Goal: Obtain resource: Download file/media

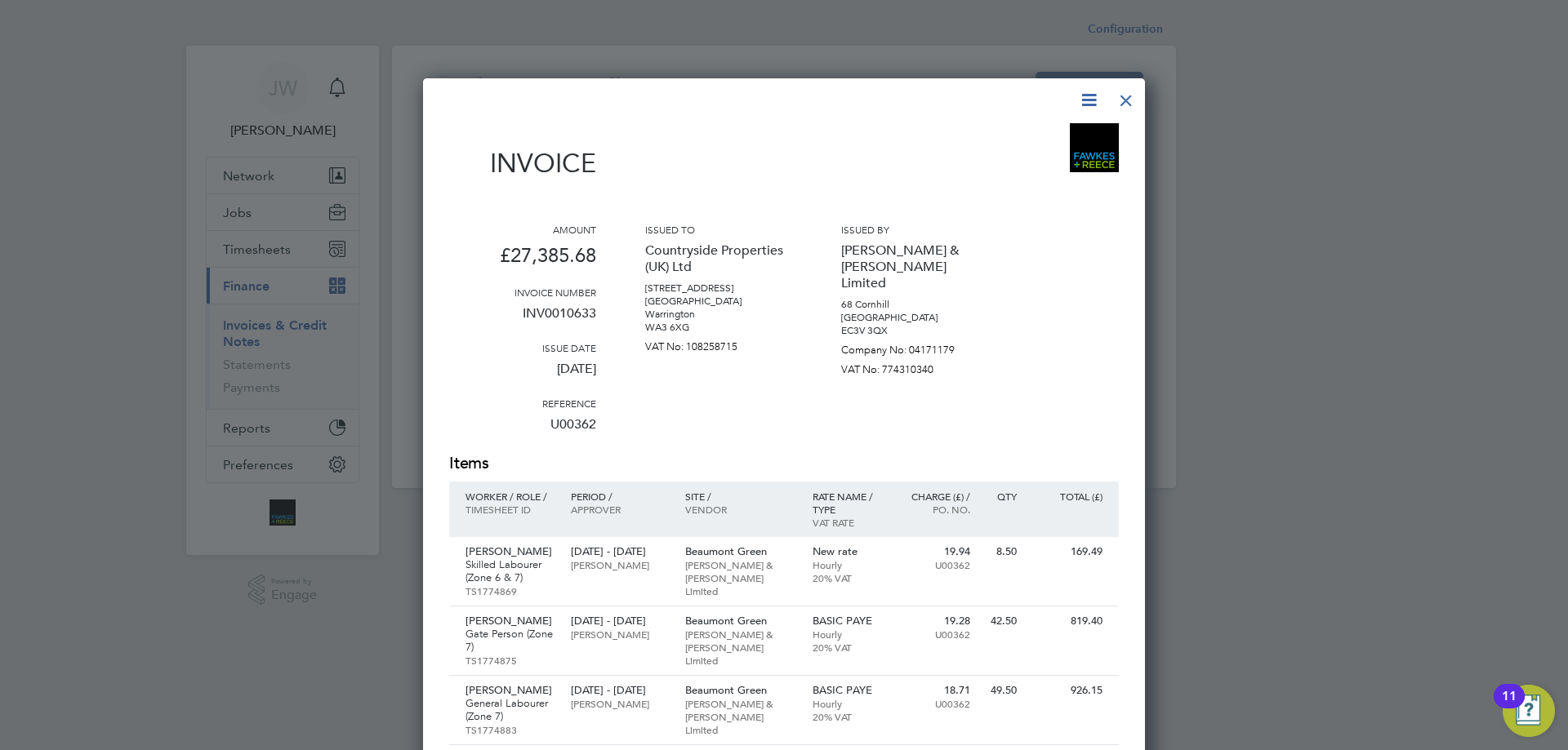
scroll to position [2894, 723]
click at [1130, 101] on div at bounding box center [1126, 96] width 29 height 29
click at [1124, 101] on div at bounding box center [1126, 96] width 29 height 29
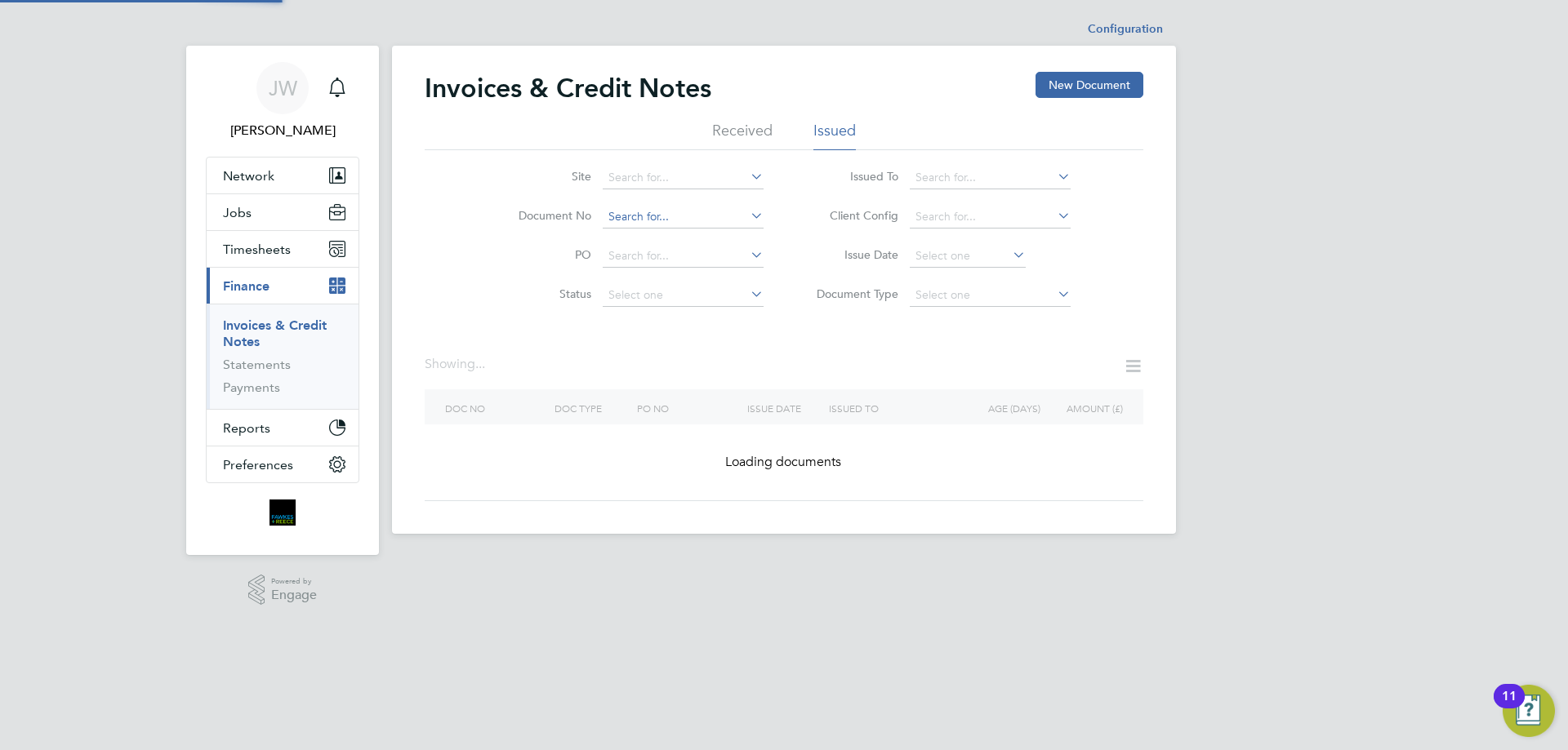
drag, startPoint x: 701, startPoint y: 221, endPoint x: 691, endPoint y: 217, distance: 10.8
click at [692, 217] on input at bounding box center [683, 217] width 161 height 23
paste input "INV0010634"
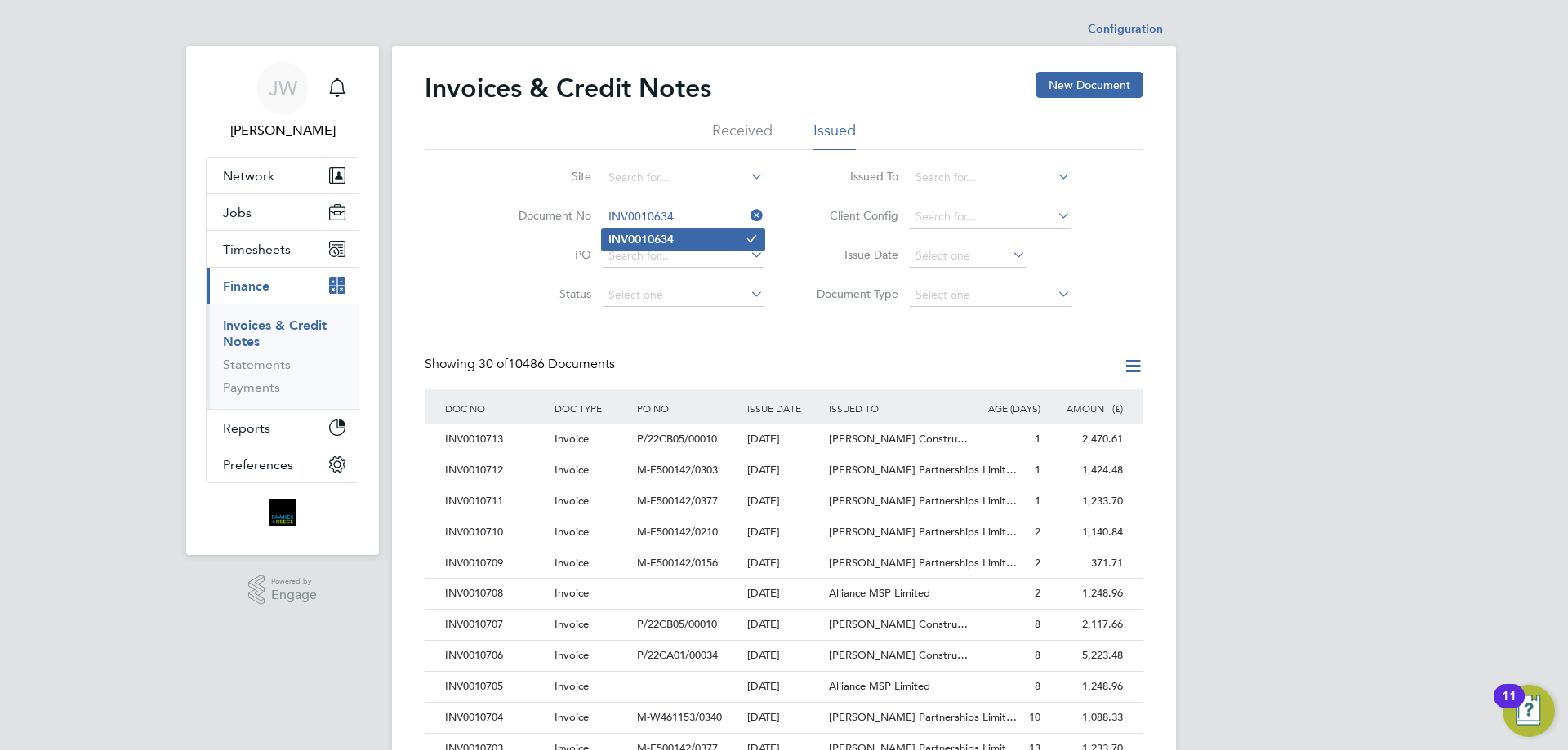
type input "INV0010634"
click at [667, 244] on b "INV0010634" at bounding box center [641, 240] width 66 height 14
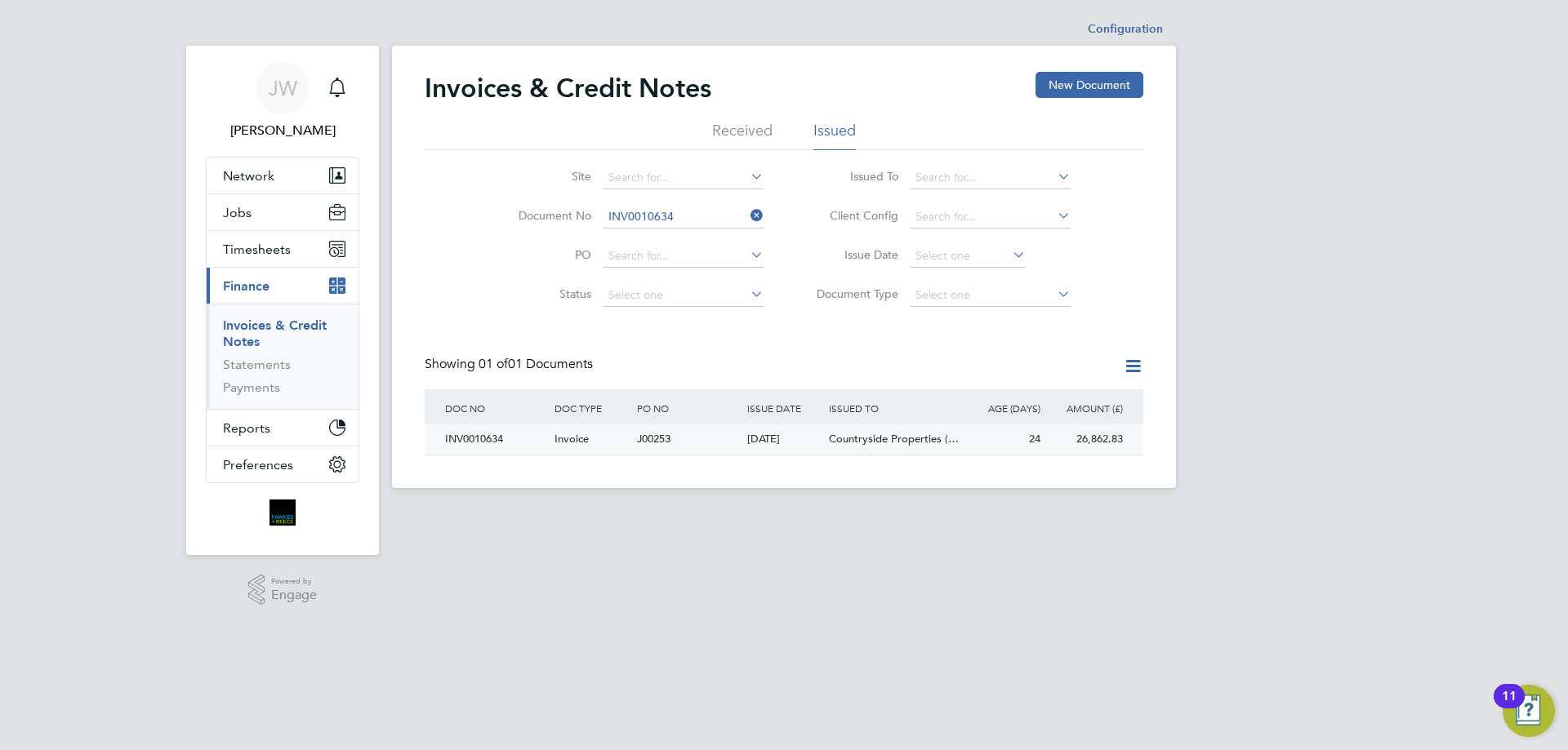
click at [485, 442] on div "INV0010634" at bounding box center [496, 439] width 109 height 30
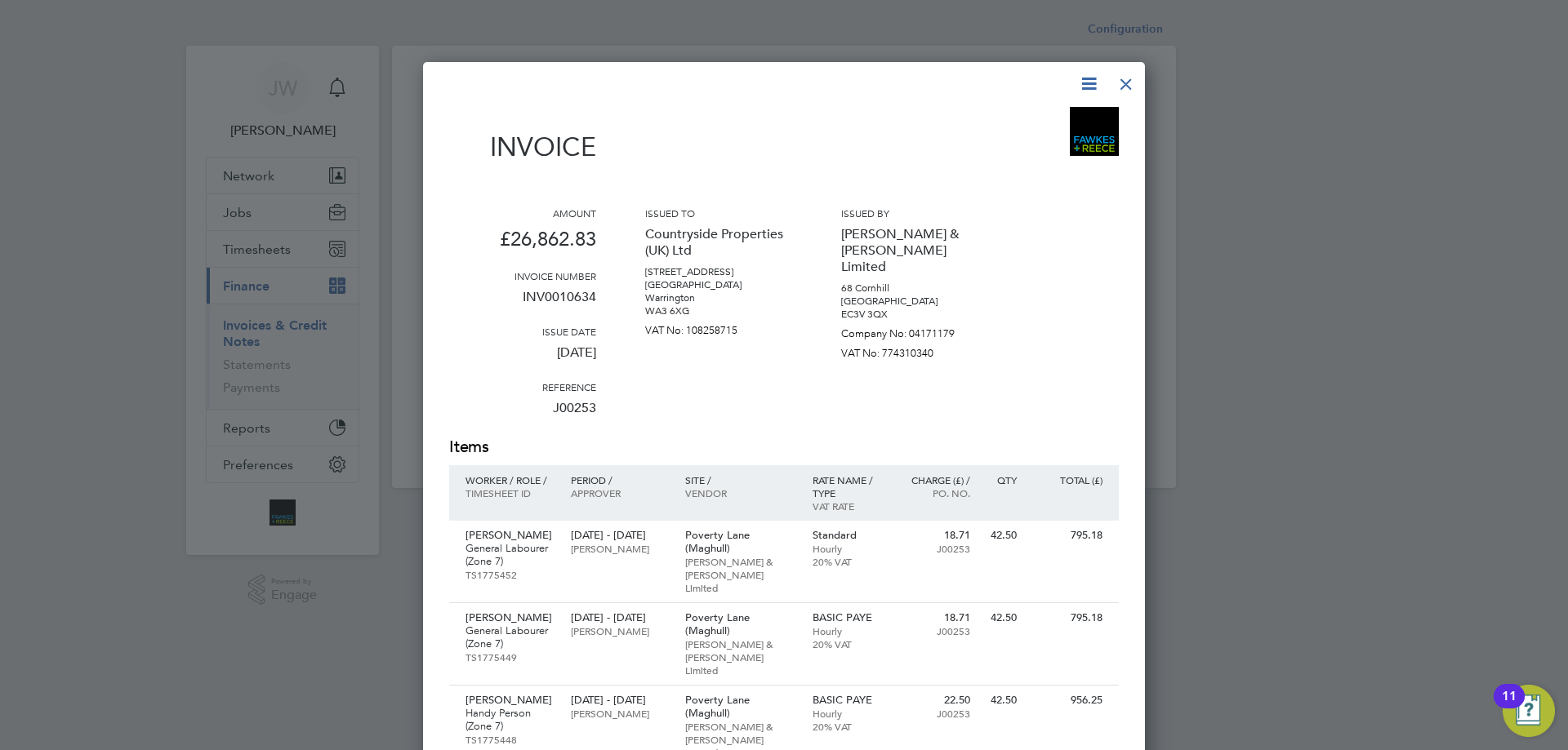
click at [1122, 76] on div at bounding box center [1126, 80] width 29 height 29
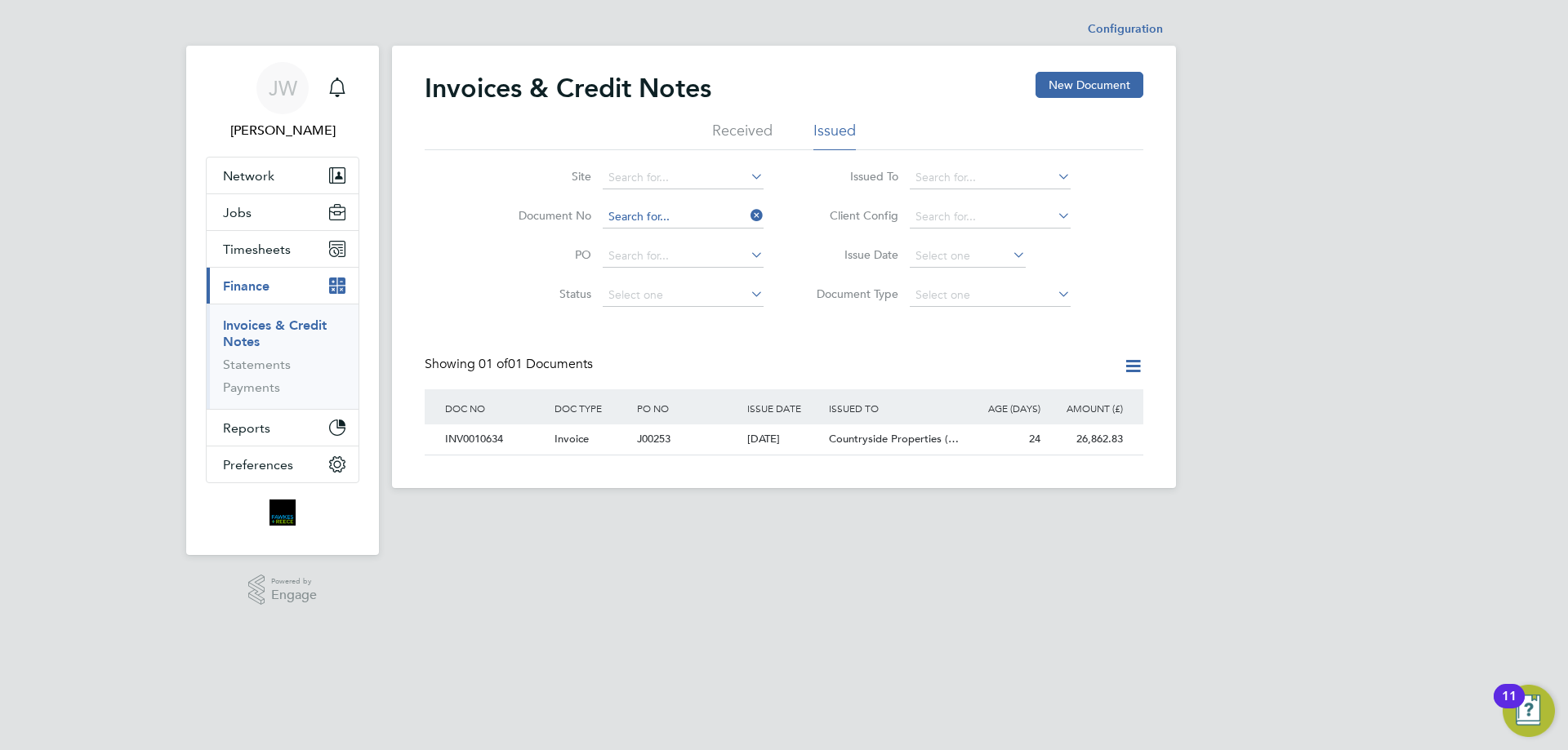
click at [675, 219] on input at bounding box center [683, 217] width 161 height 23
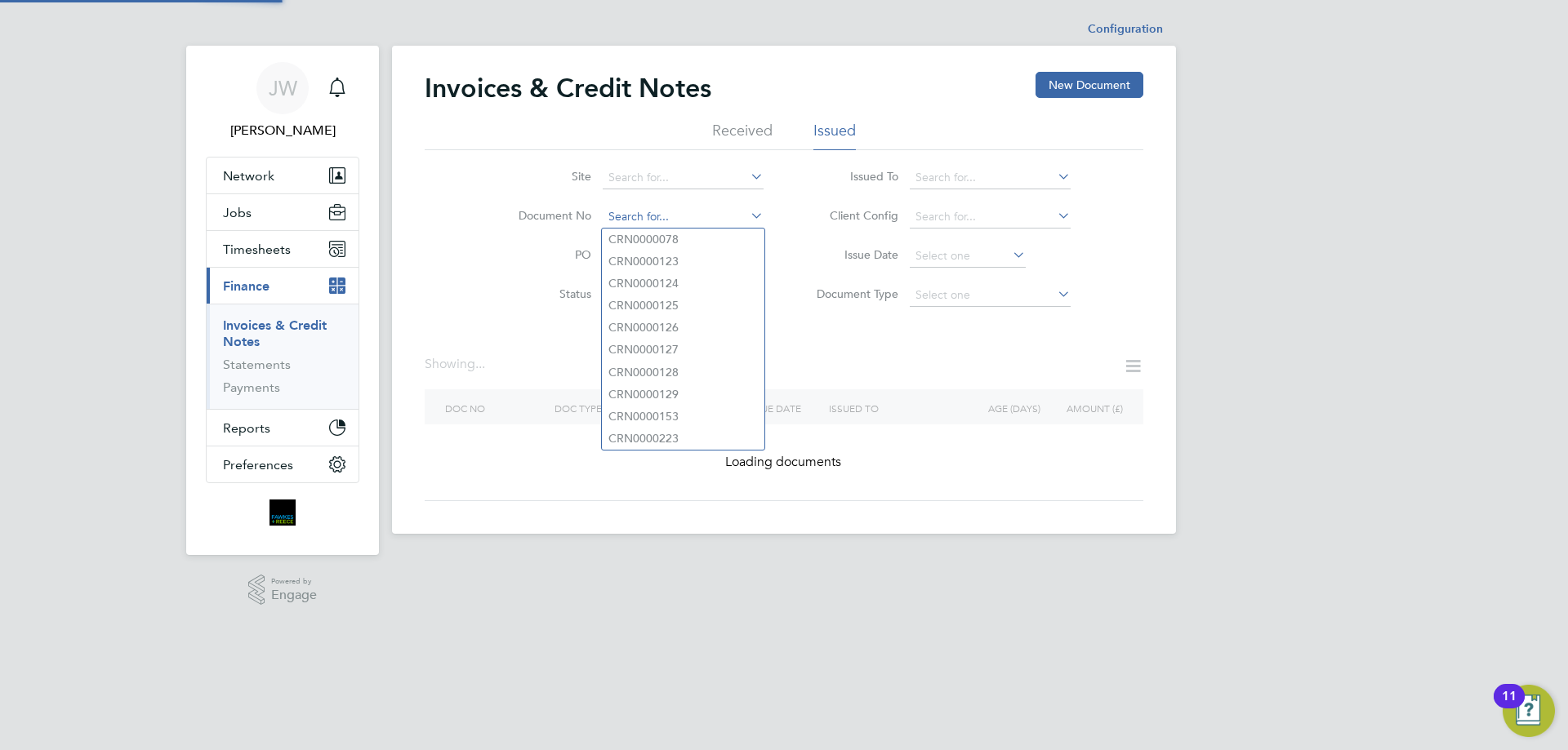
paste input "INV0010638"
type input "CRN0000078"
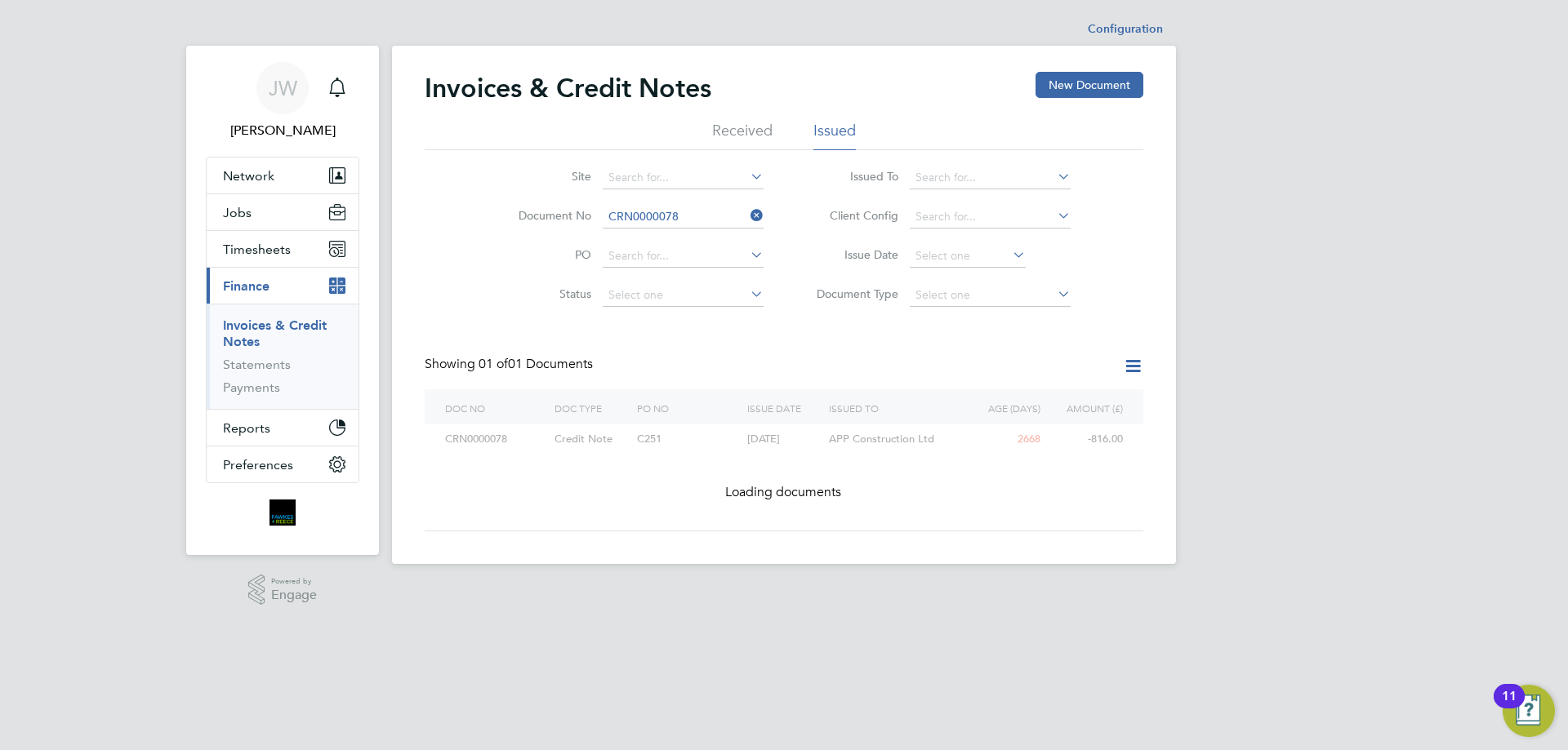
scroll to position [31, 111]
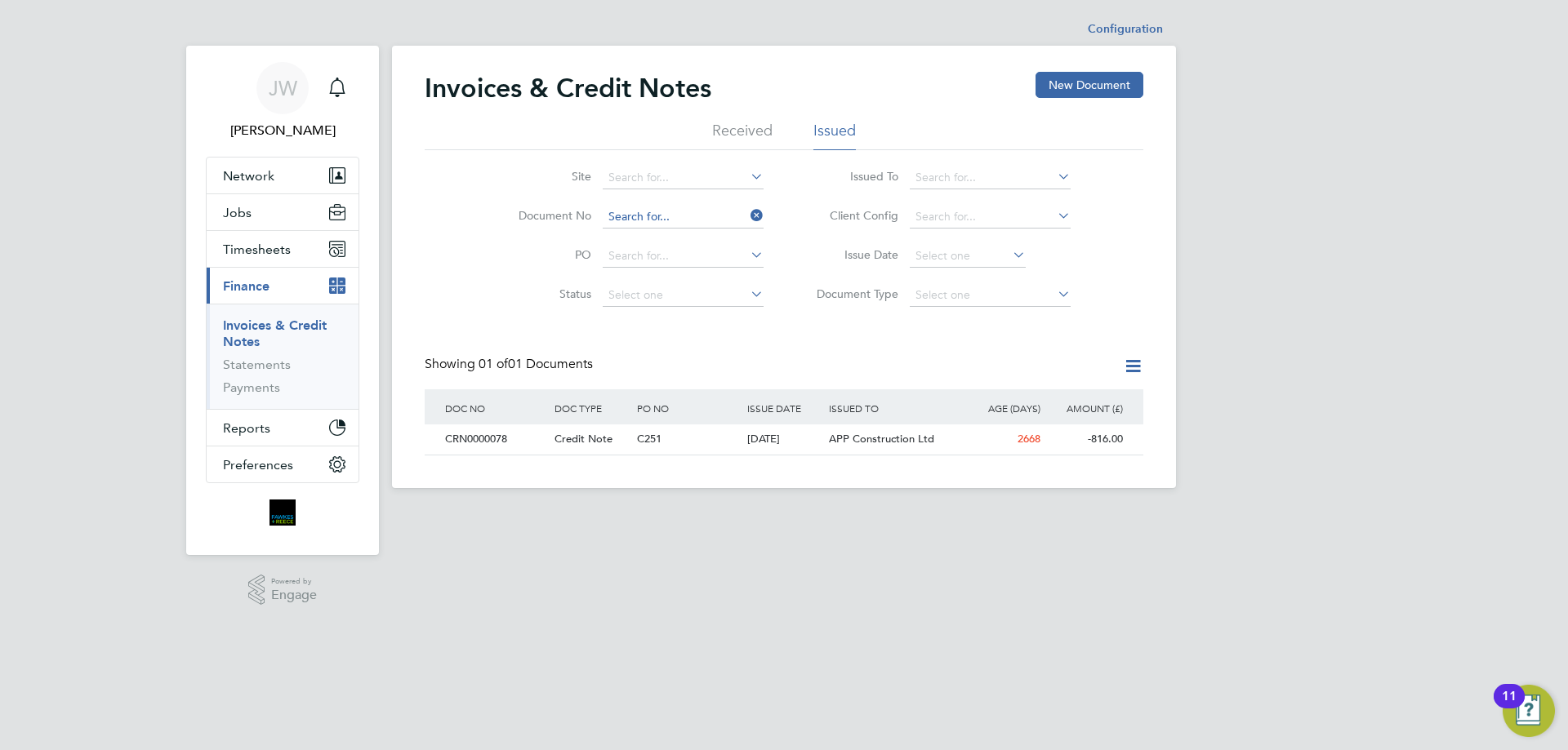
click at [694, 215] on input at bounding box center [683, 217] width 161 height 23
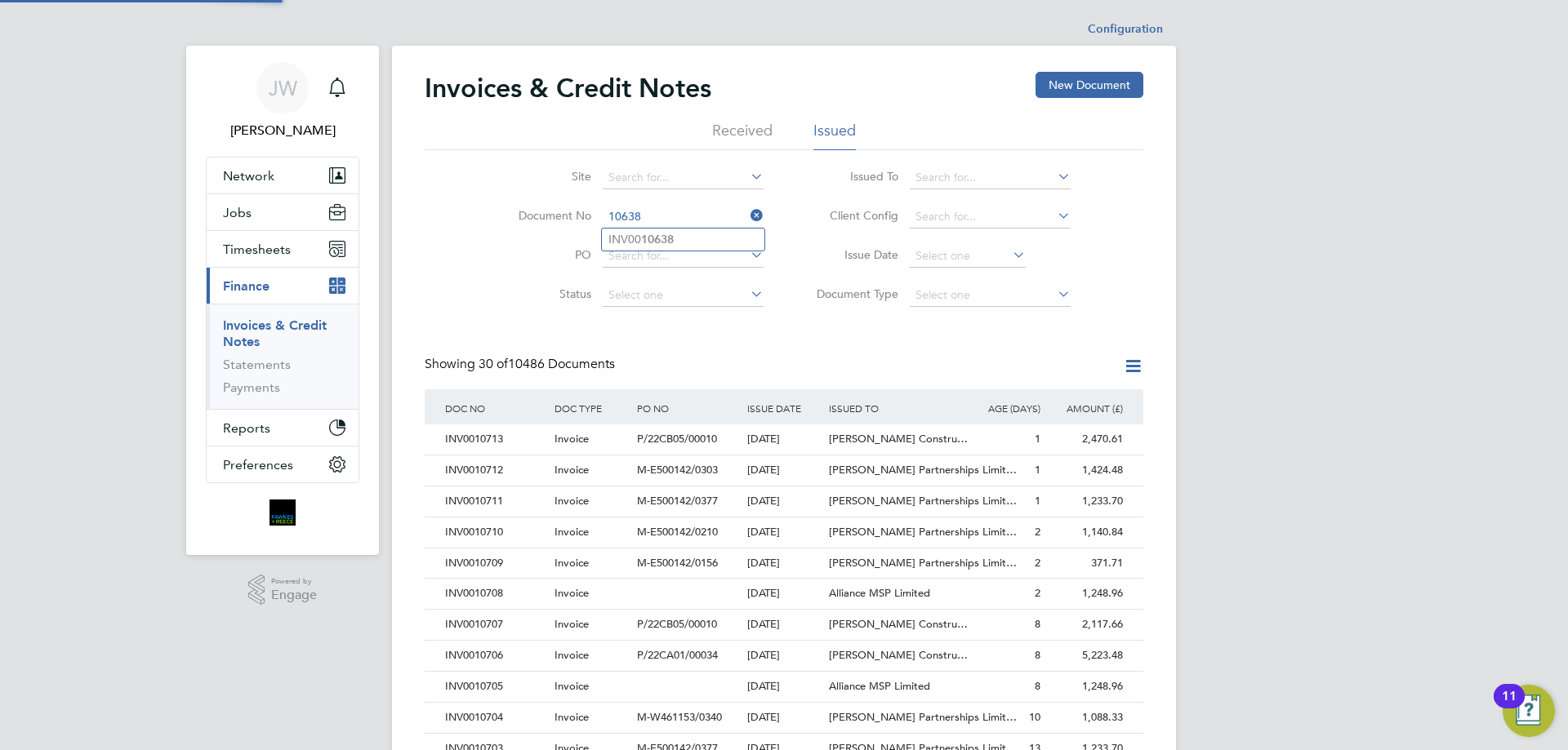
click at [664, 240] on b "10638" at bounding box center [657, 240] width 32 height 14
type input "INV0010638"
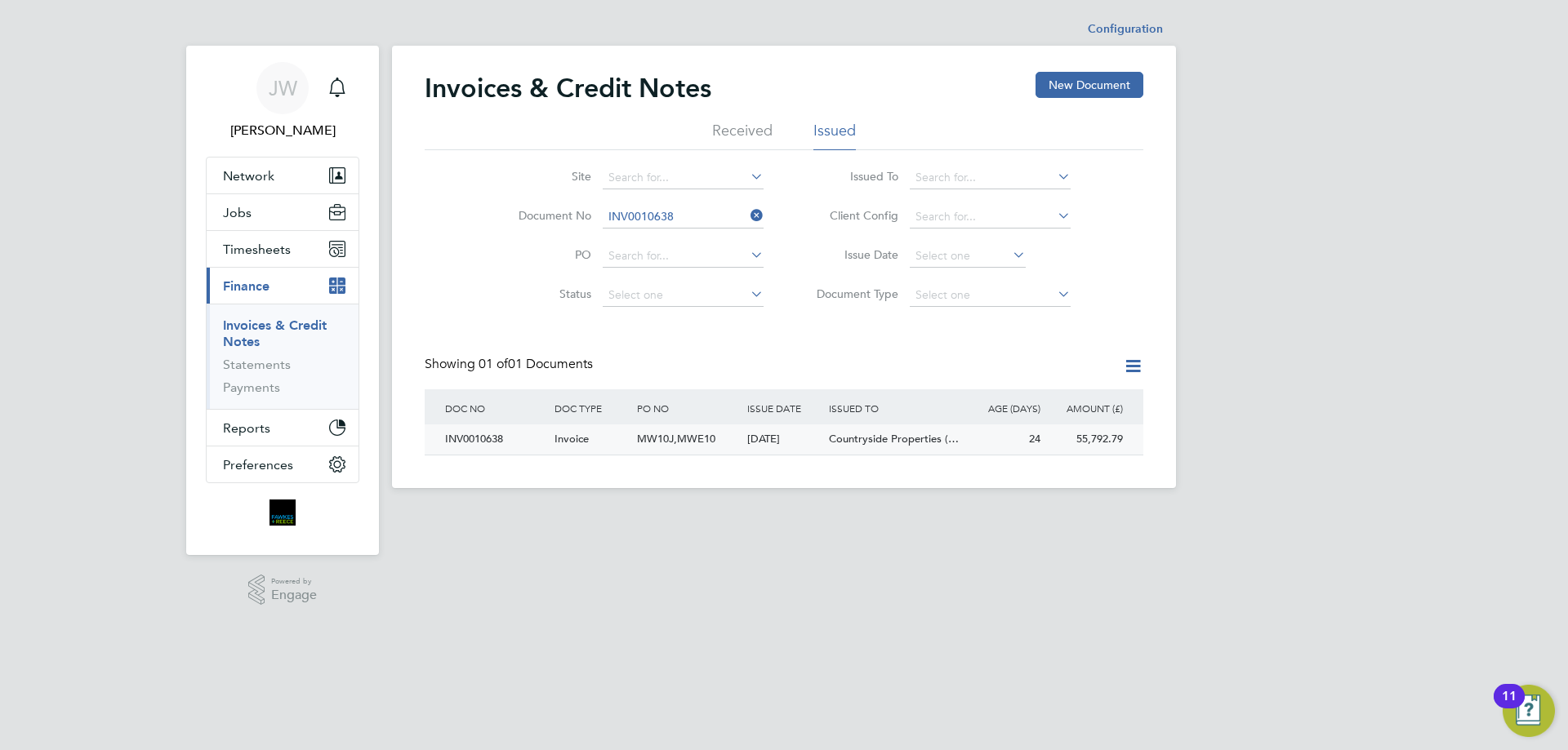
click at [477, 442] on div "INV0010638" at bounding box center [496, 439] width 109 height 30
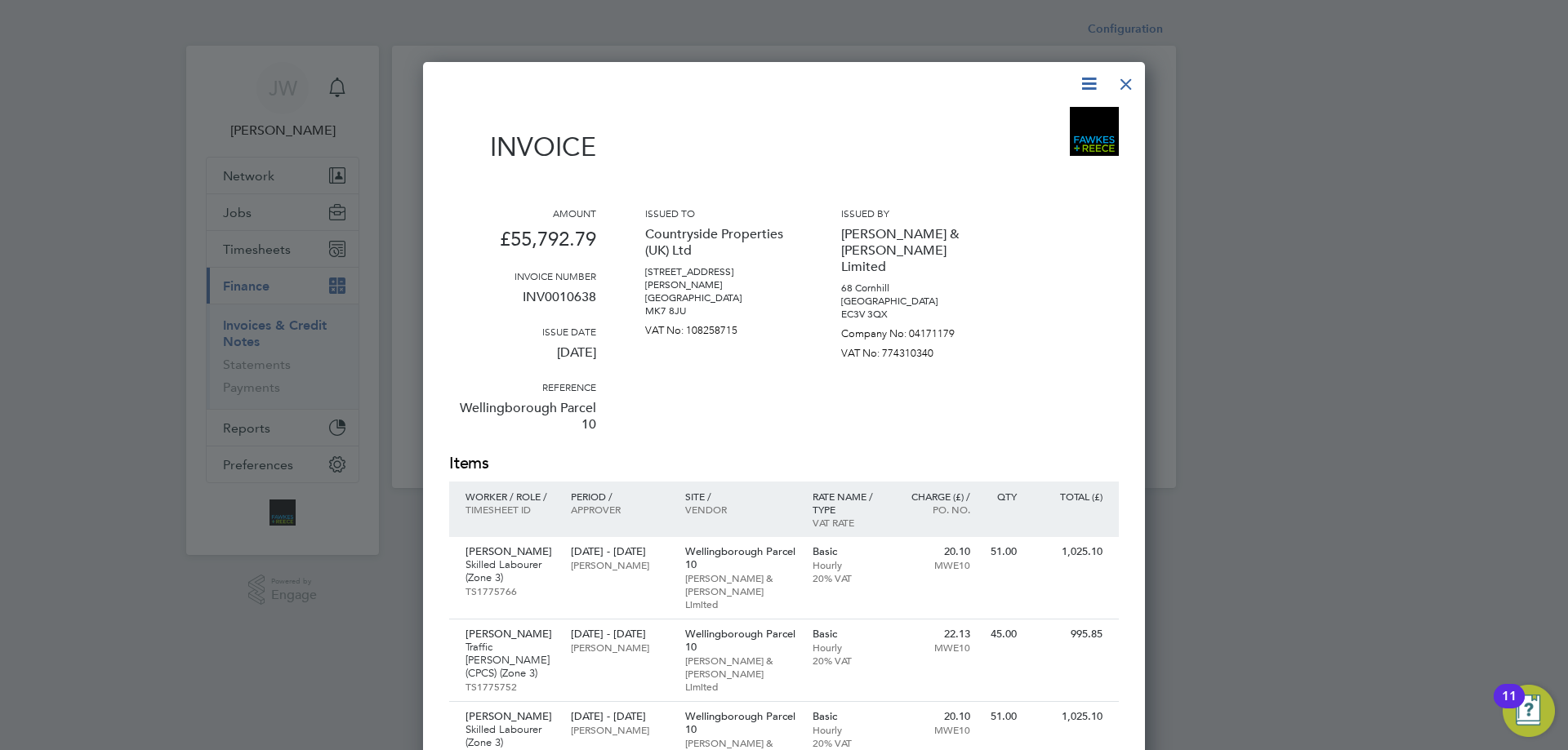
click at [1082, 80] on icon at bounding box center [1089, 84] width 21 height 21
click at [1013, 127] on li "Download Invoice" at bounding box center [1040, 123] width 113 height 23
click at [1124, 82] on div at bounding box center [1126, 80] width 29 height 29
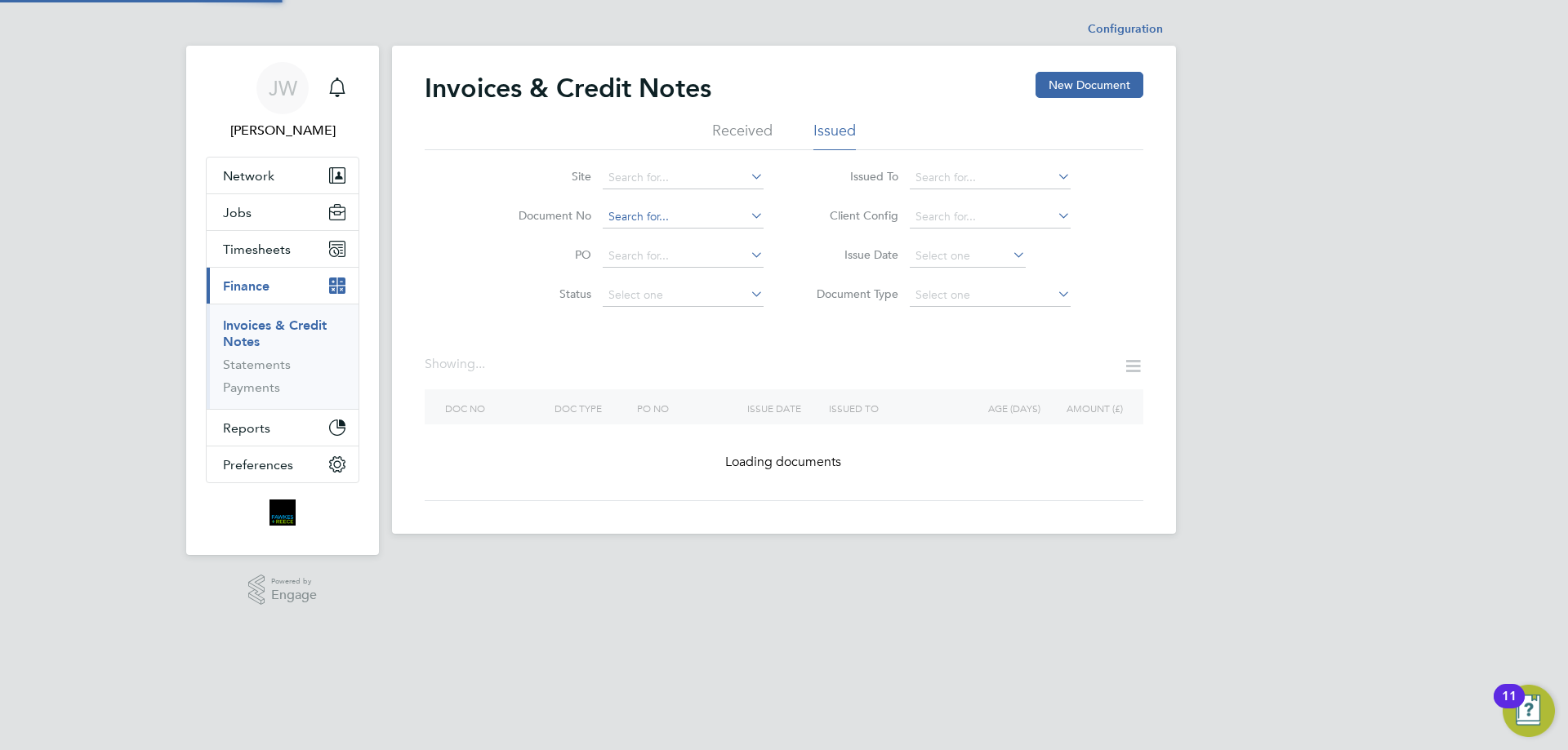
click at [694, 215] on input at bounding box center [683, 217] width 161 height 23
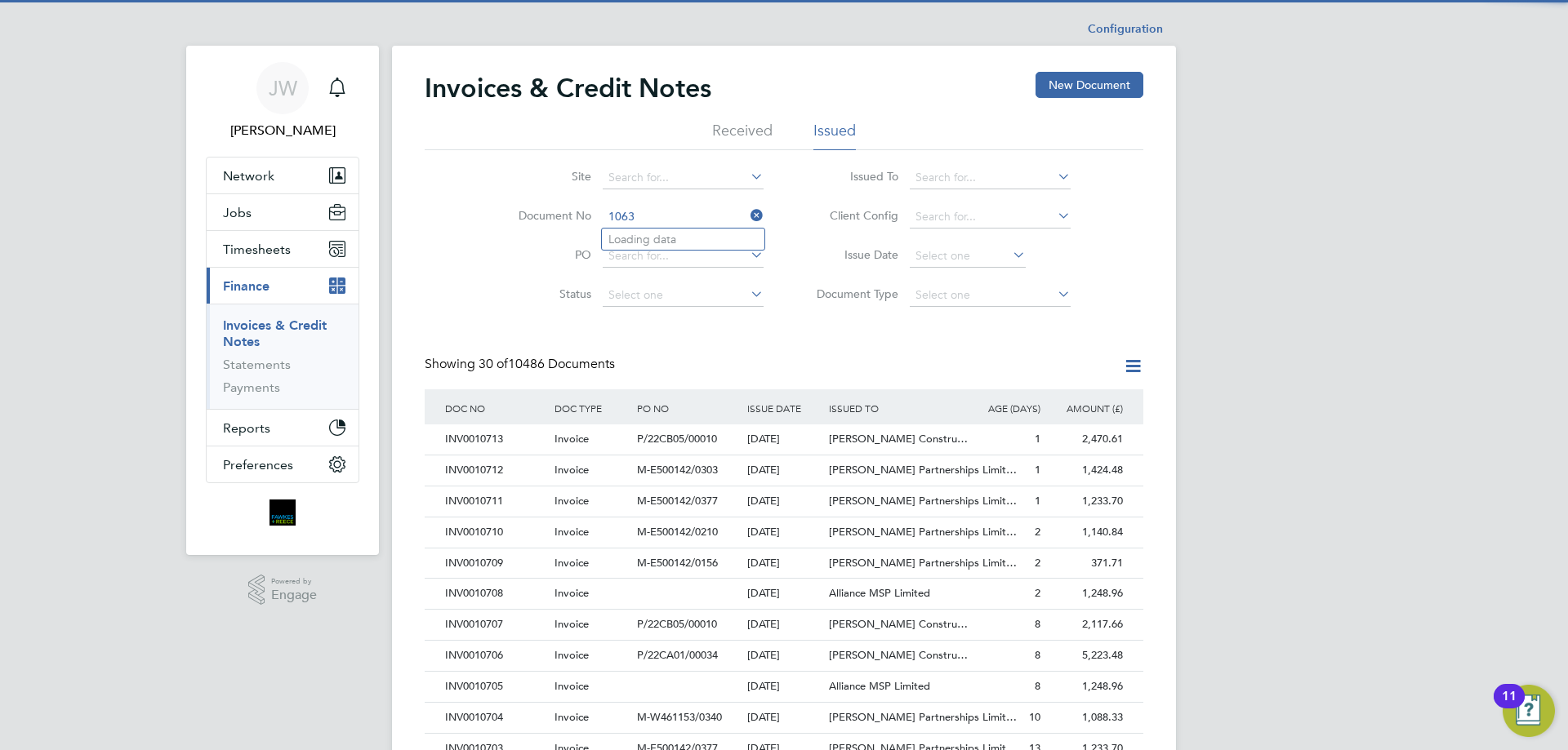
scroll to position [31, 111]
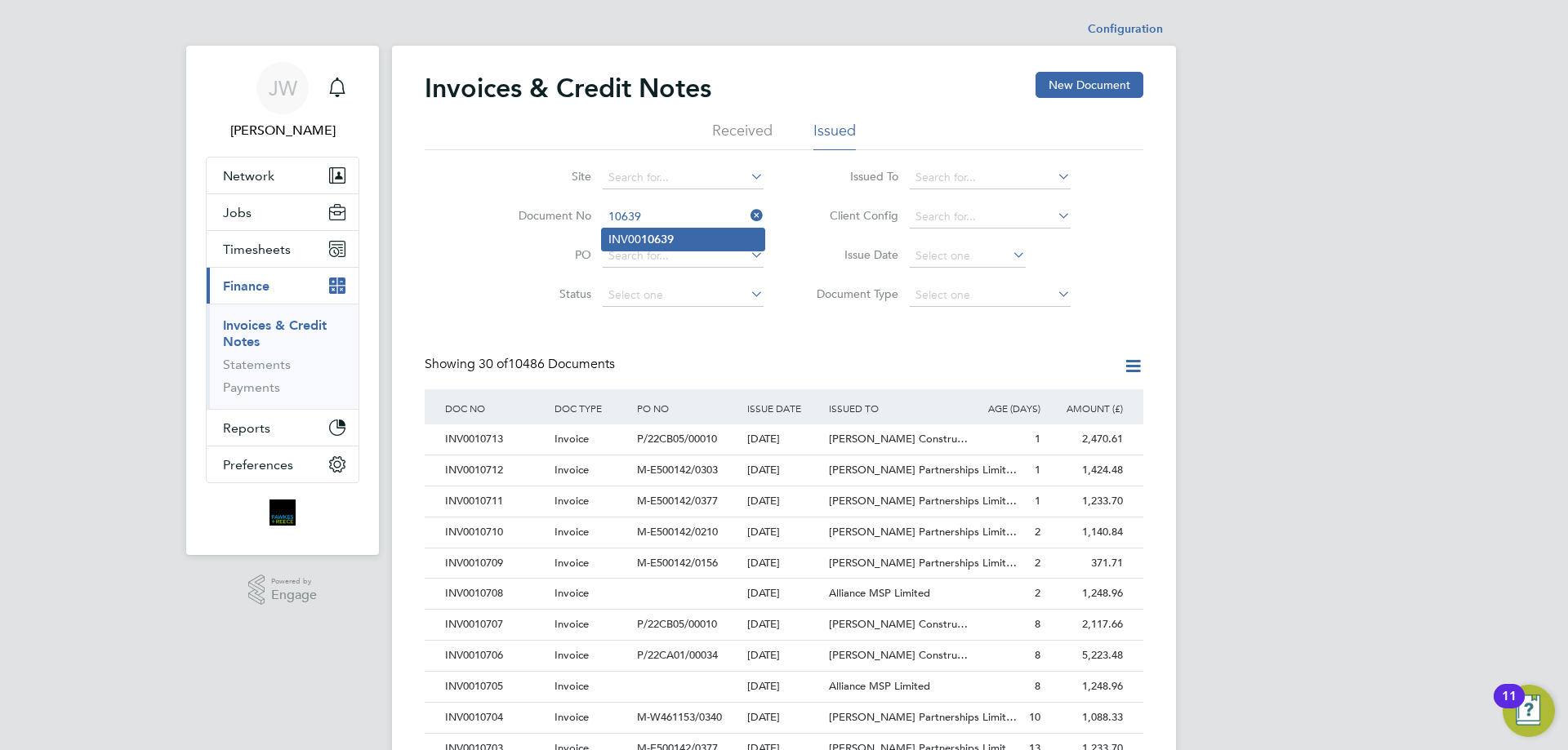
click at [663, 234] on b "10639" at bounding box center [657, 240] width 32 height 14
type input "INV0010639"
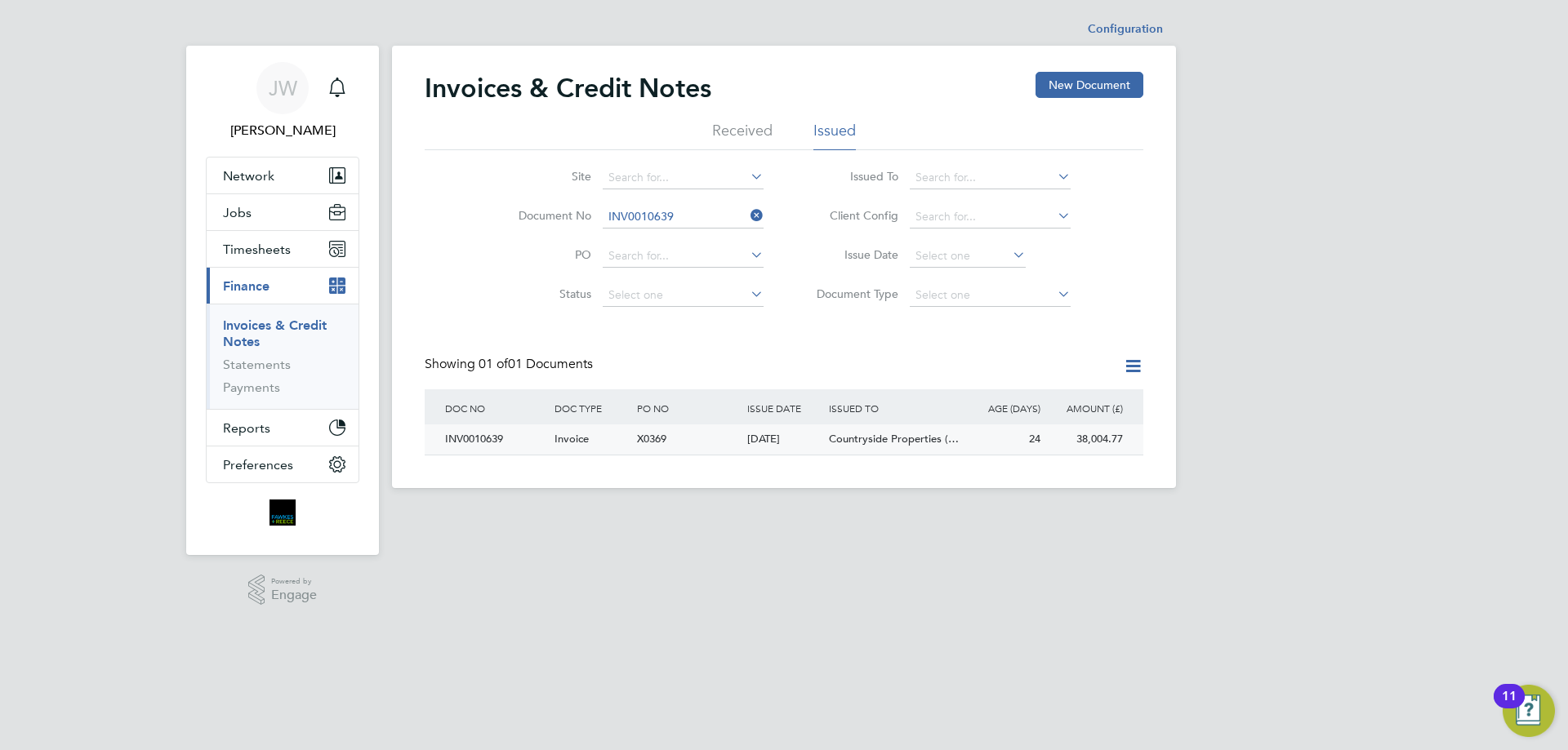
click at [489, 435] on div "INV0010639" at bounding box center [496, 439] width 109 height 30
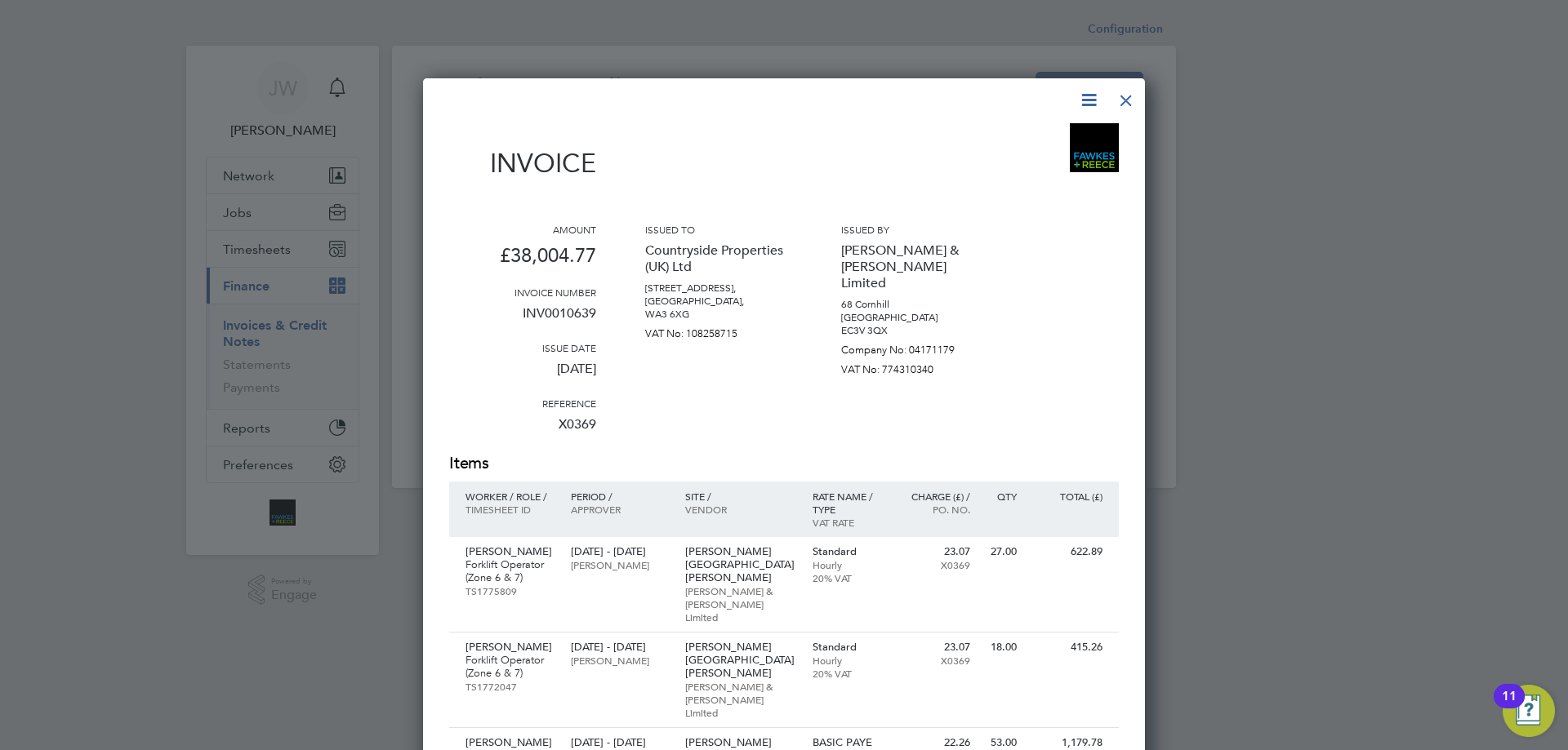
click at [1088, 99] on icon at bounding box center [1089, 99] width 21 height 21
click at [1029, 133] on li "Download Invoice" at bounding box center [1040, 139] width 113 height 23
click at [1090, 100] on icon at bounding box center [1089, 99] width 21 height 21
click at [1057, 136] on li "Download Invoice" at bounding box center [1040, 139] width 113 height 23
drag, startPoint x: 1126, startPoint y: 94, endPoint x: 782, endPoint y: 187, distance: 356.3
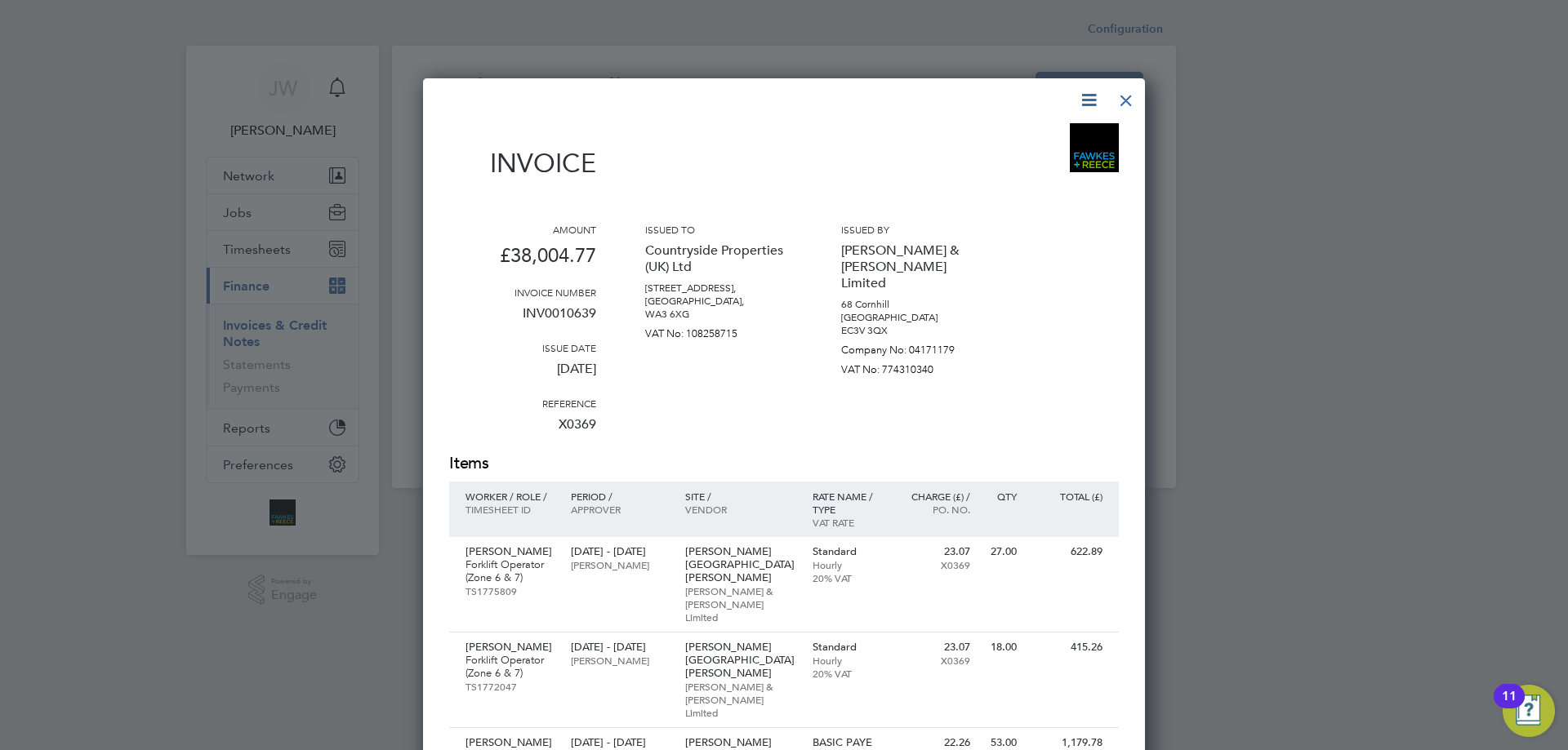
click at [1126, 95] on div at bounding box center [1126, 96] width 29 height 29
click at [1124, 101] on div at bounding box center [1126, 96] width 29 height 29
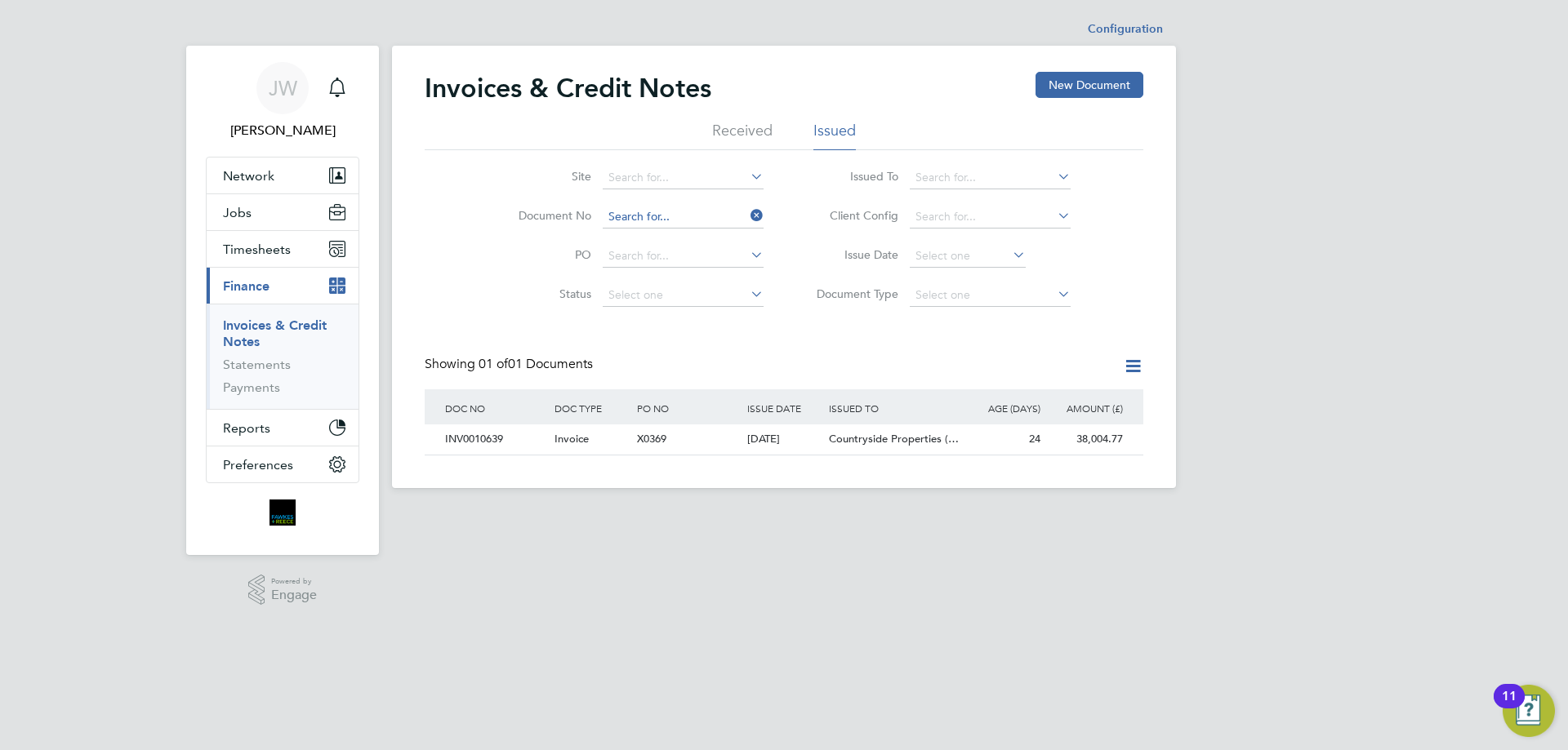
click at [697, 206] on input at bounding box center [683, 217] width 161 height 23
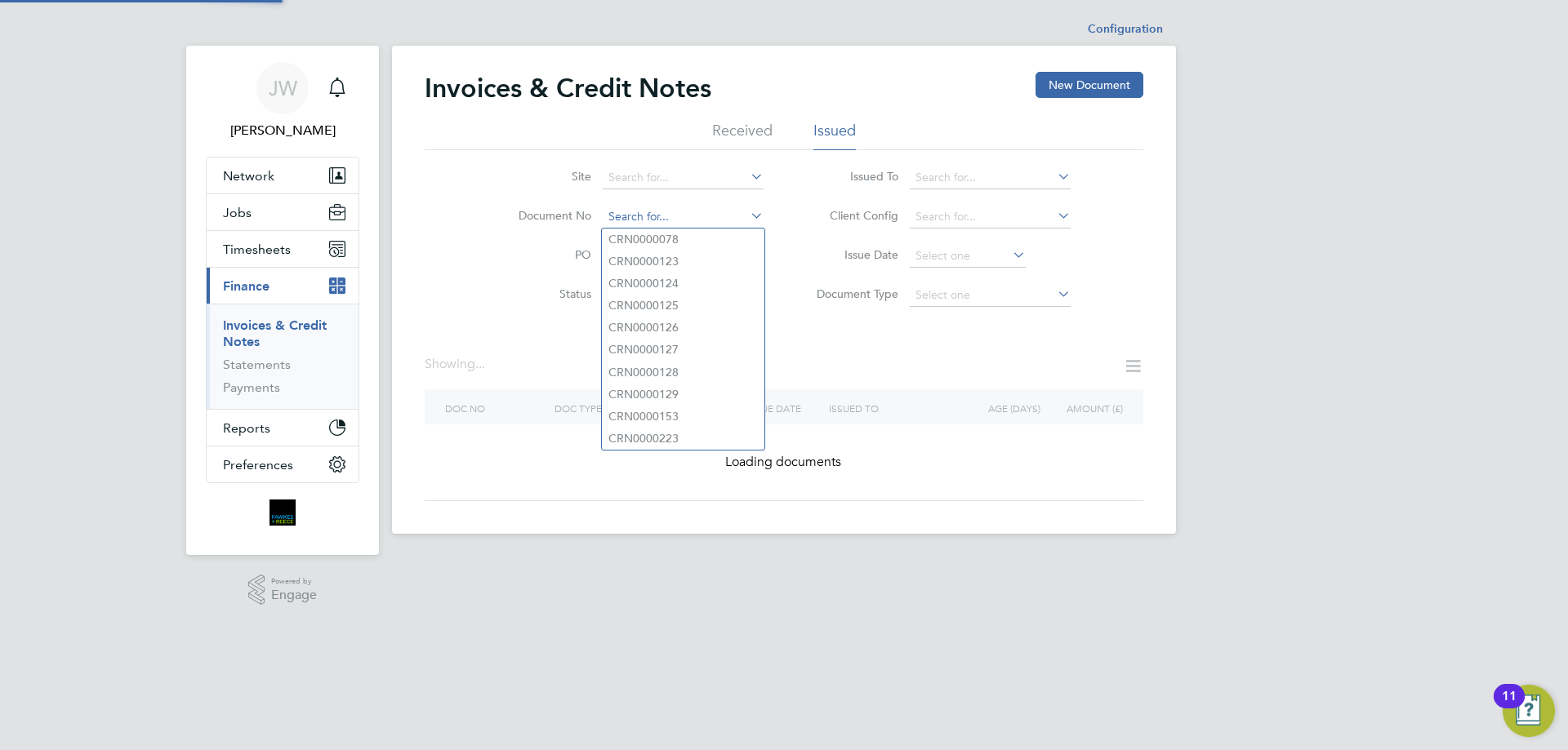
paste input "INV0010669"
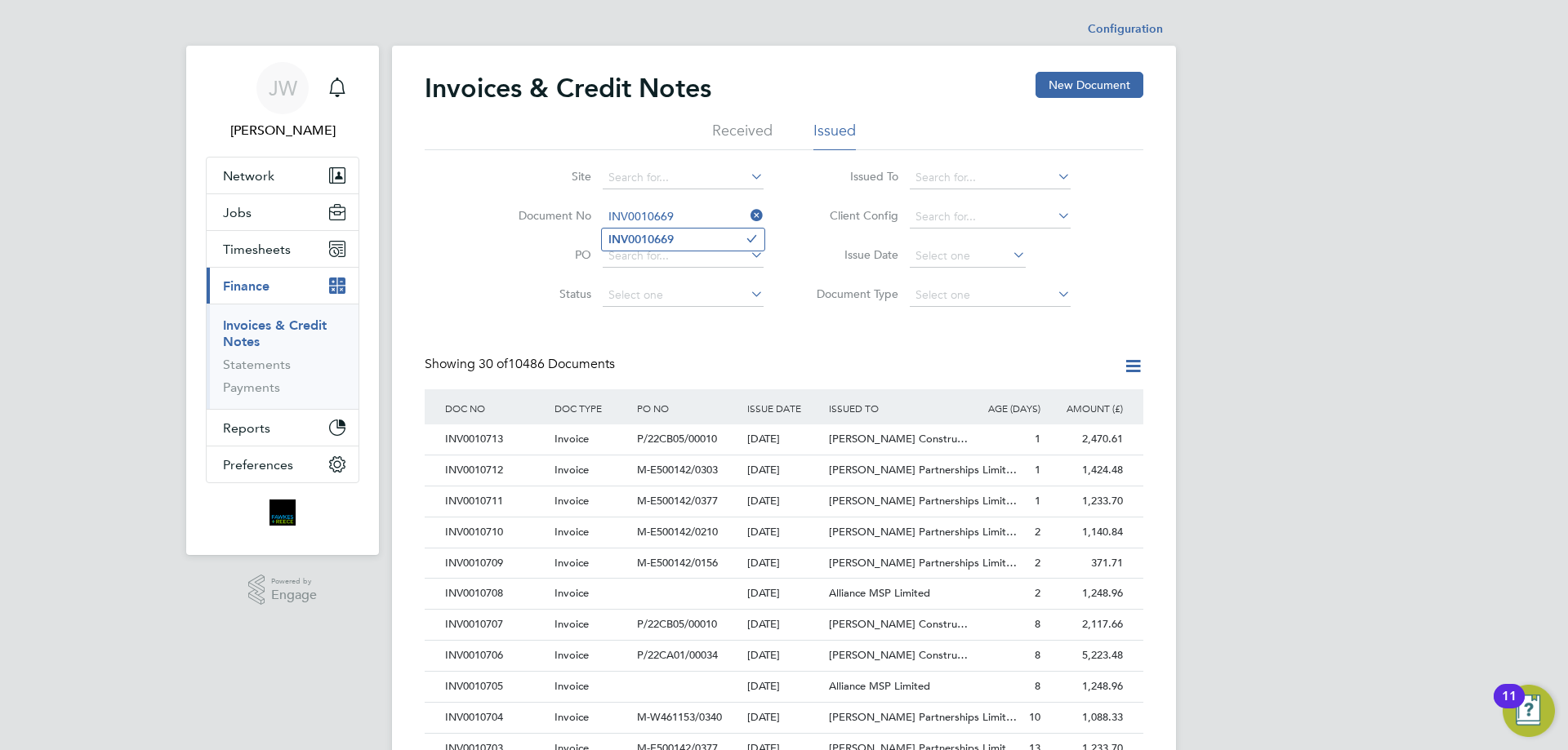
scroll to position [31, 111]
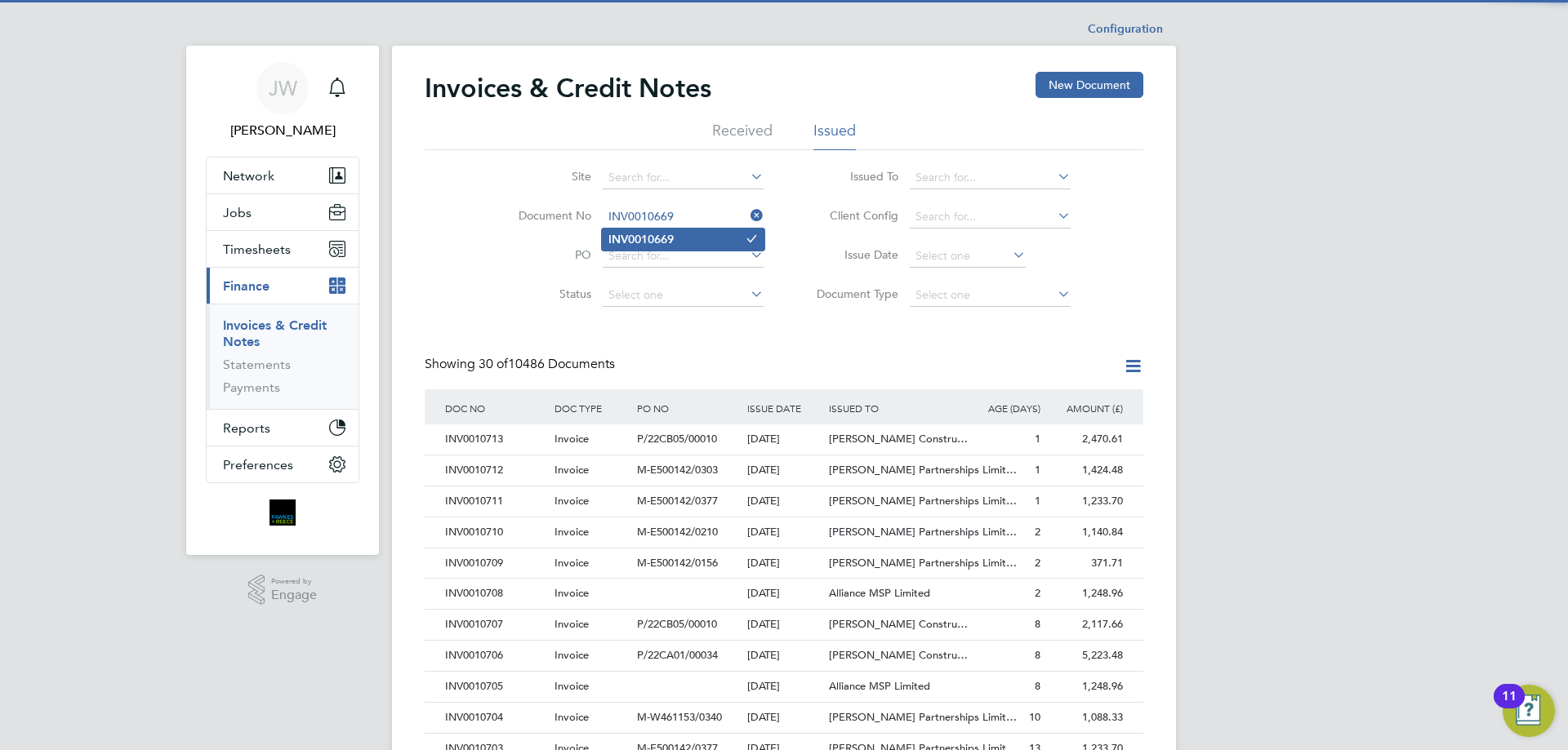
type input "INV0010669"
click at [650, 240] on b "INV0010669" at bounding box center [641, 240] width 66 height 14
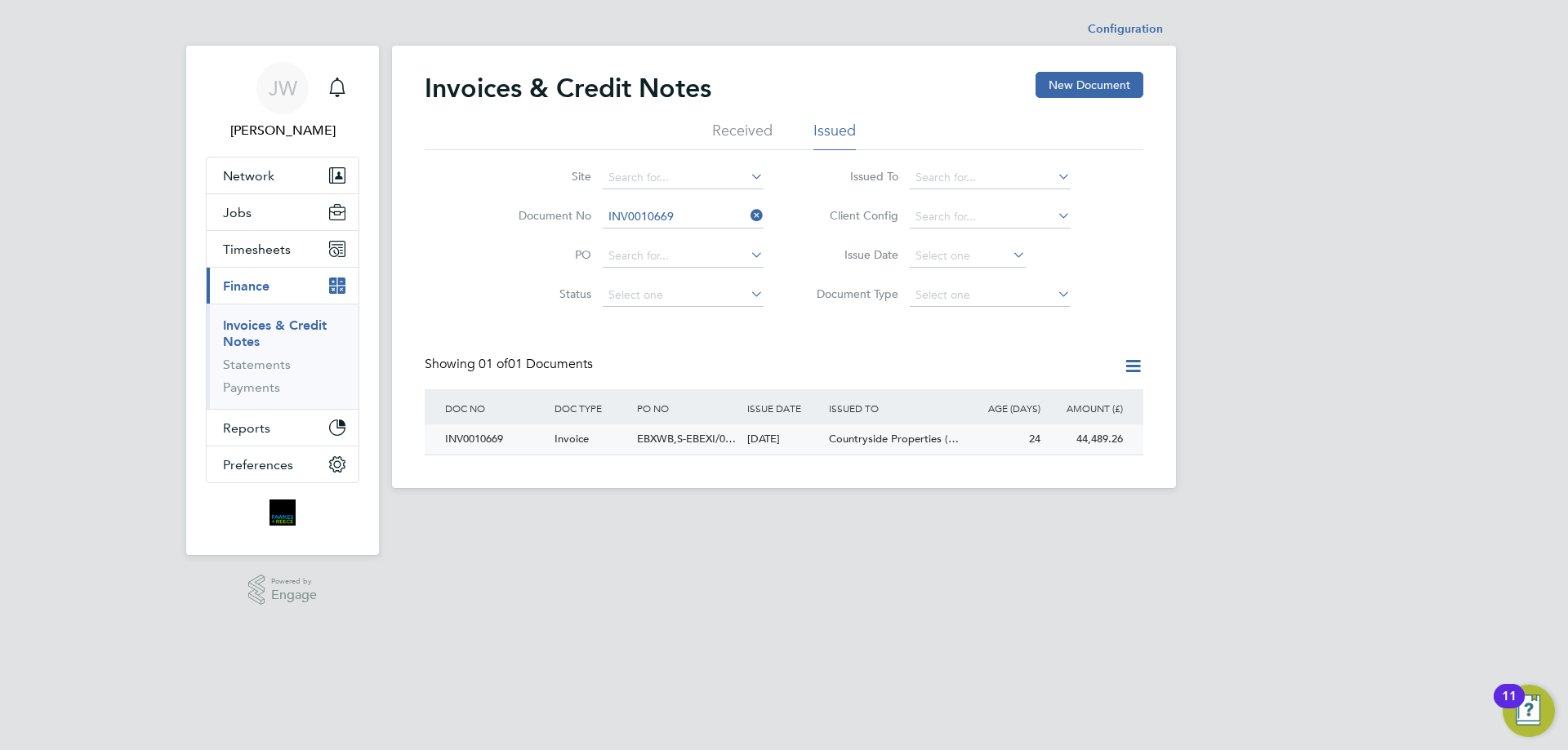
click at [488, 438] on div "INV0010669" at bounding box center [496, 439] width 109 height 30
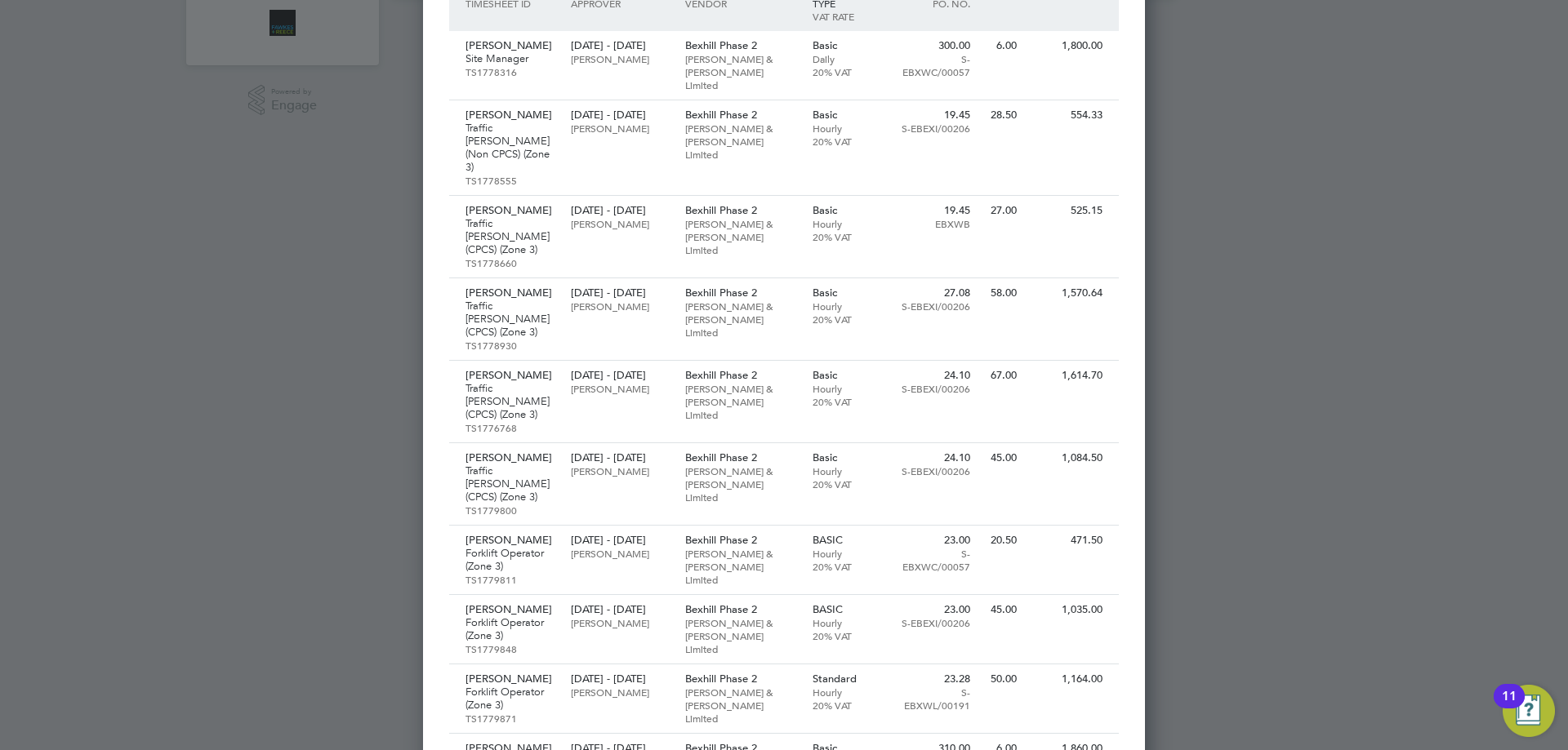
click at [1277, 79] on div at bounding box center [784, 375] width 1568 height 750
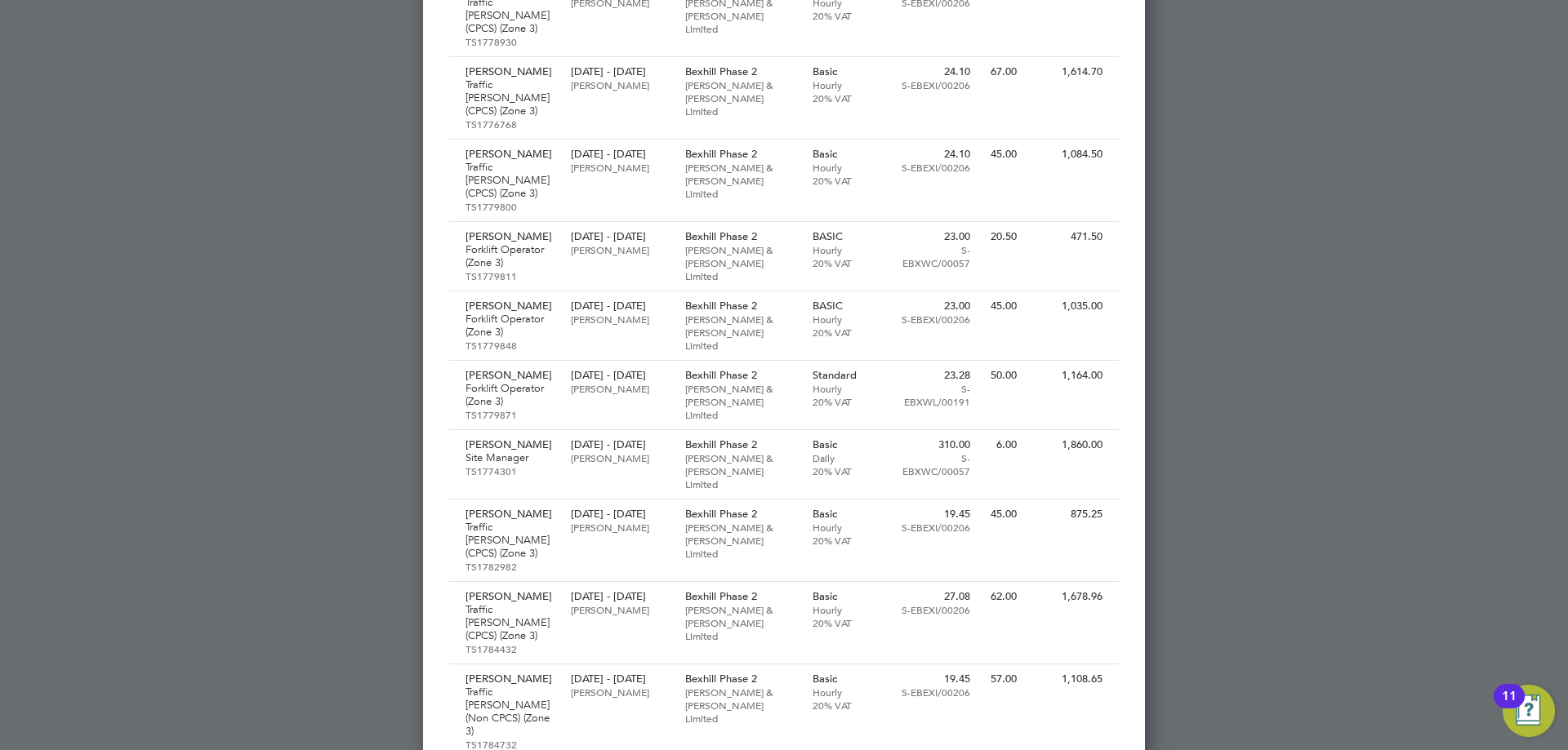
scroll to position [1292, 0]
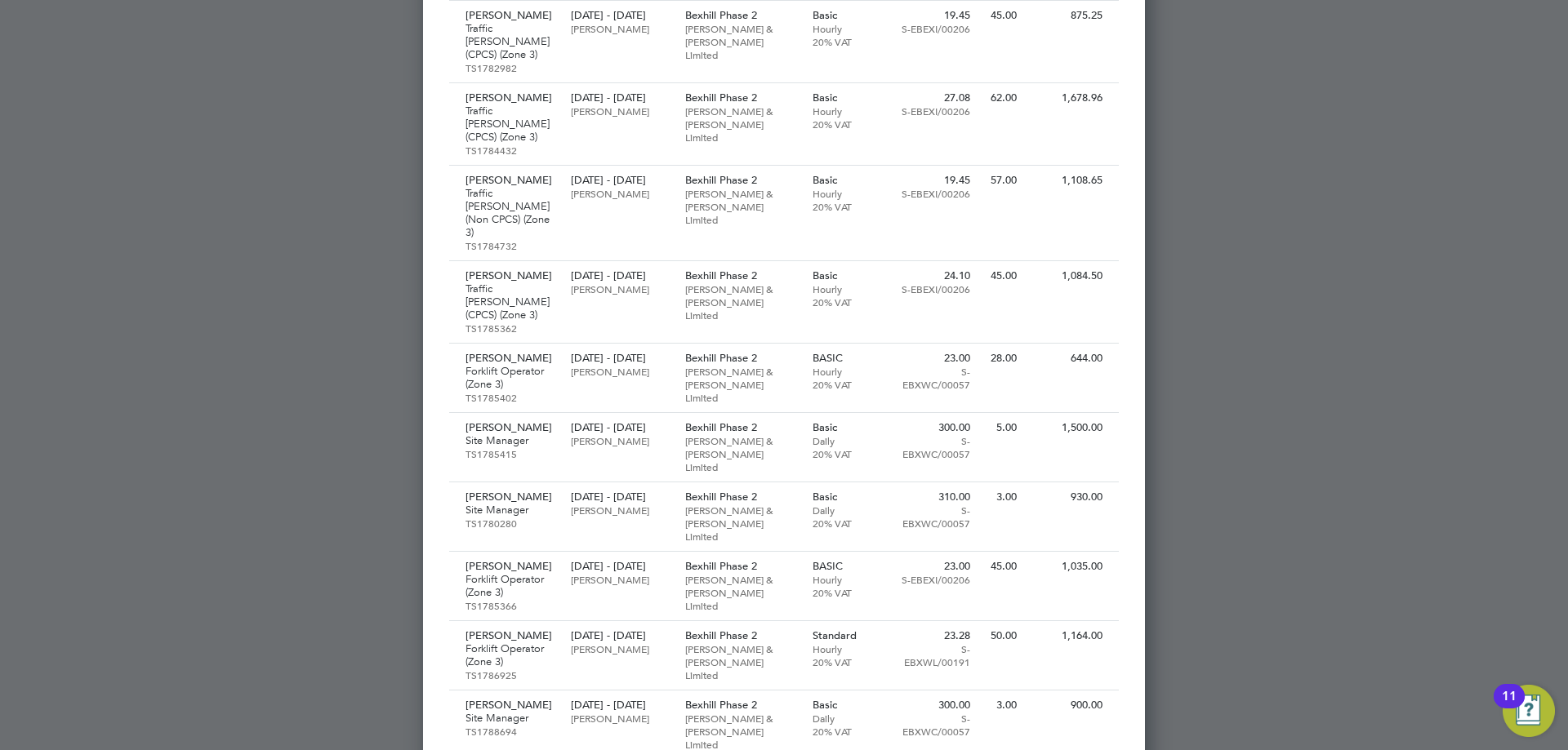
click at [1225, 181] on div at bounding box center [784, 375] width 1568 height 750
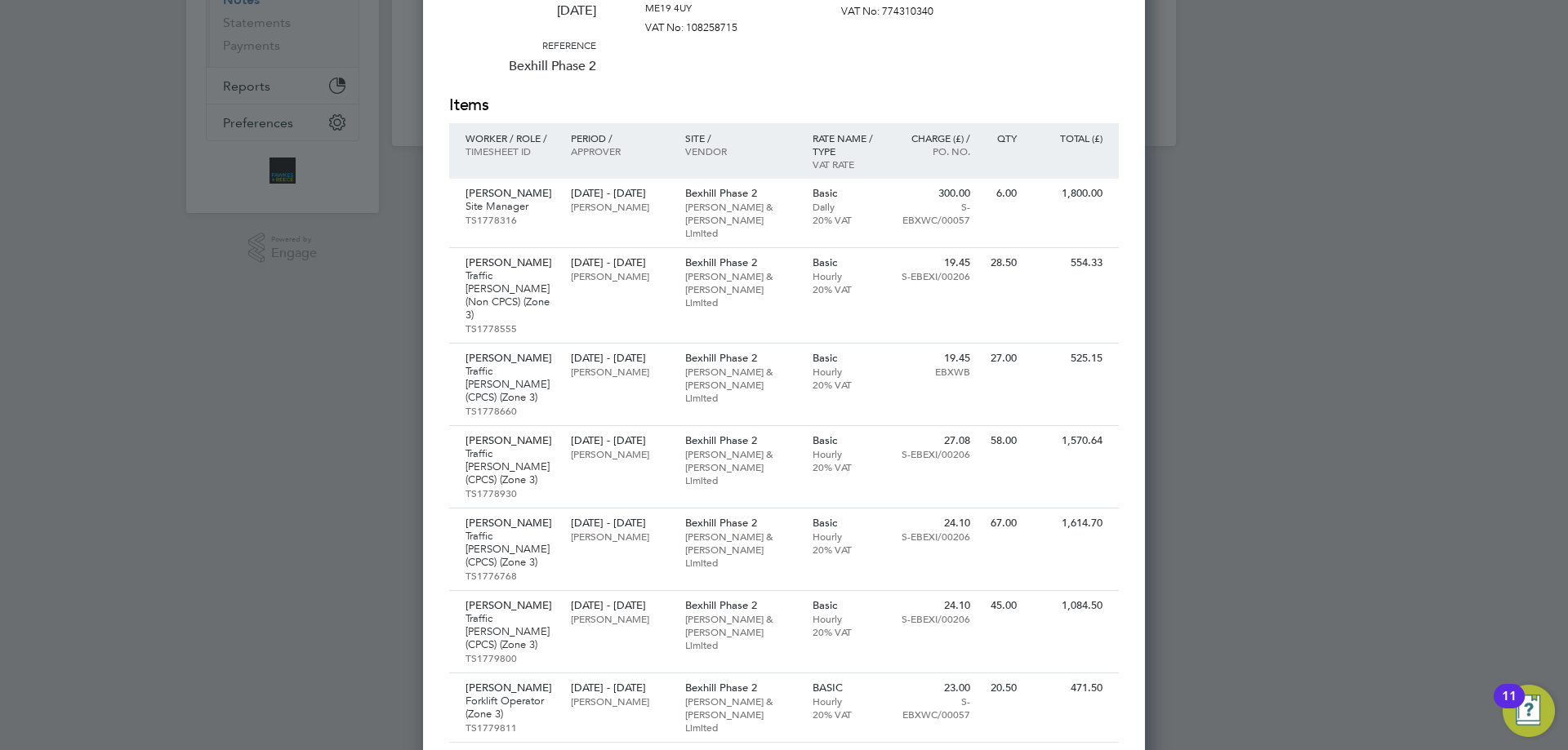
scroll to position [0, 0]
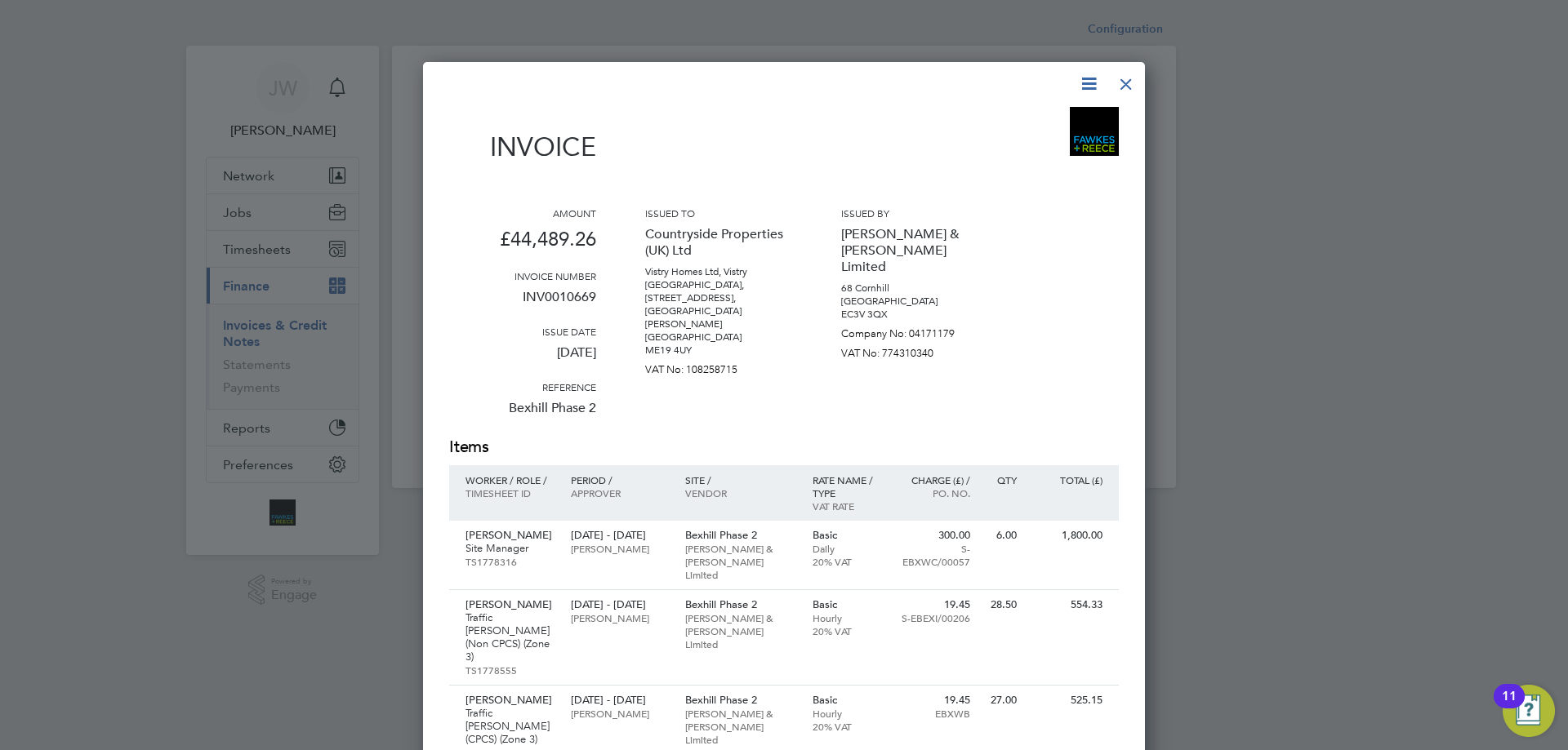
click at [1123, 81] on div at bounding box center [1126, 80] width 29 height 29
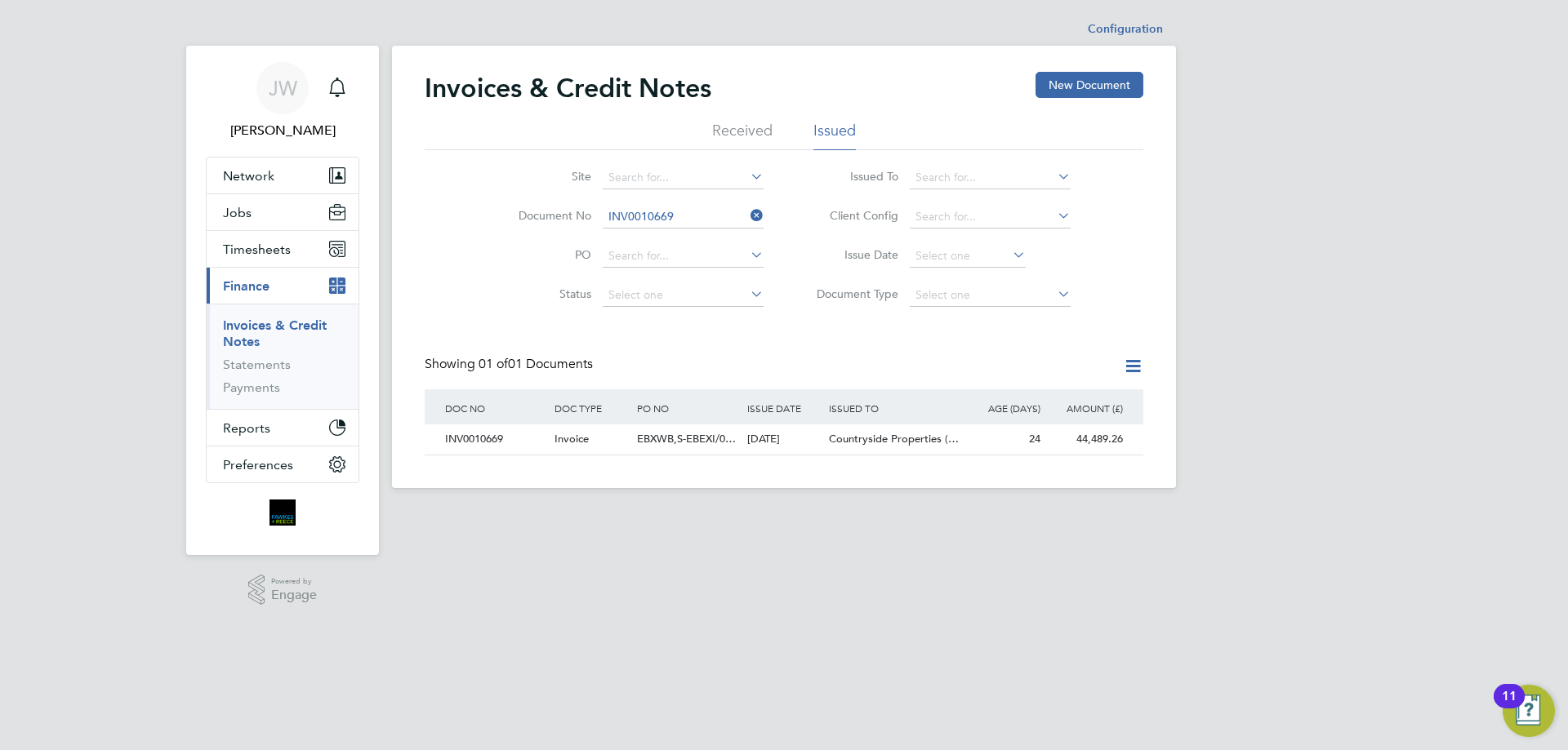
click at [747, 214] on icon at bounding box center [747, 215] width 0 height 23
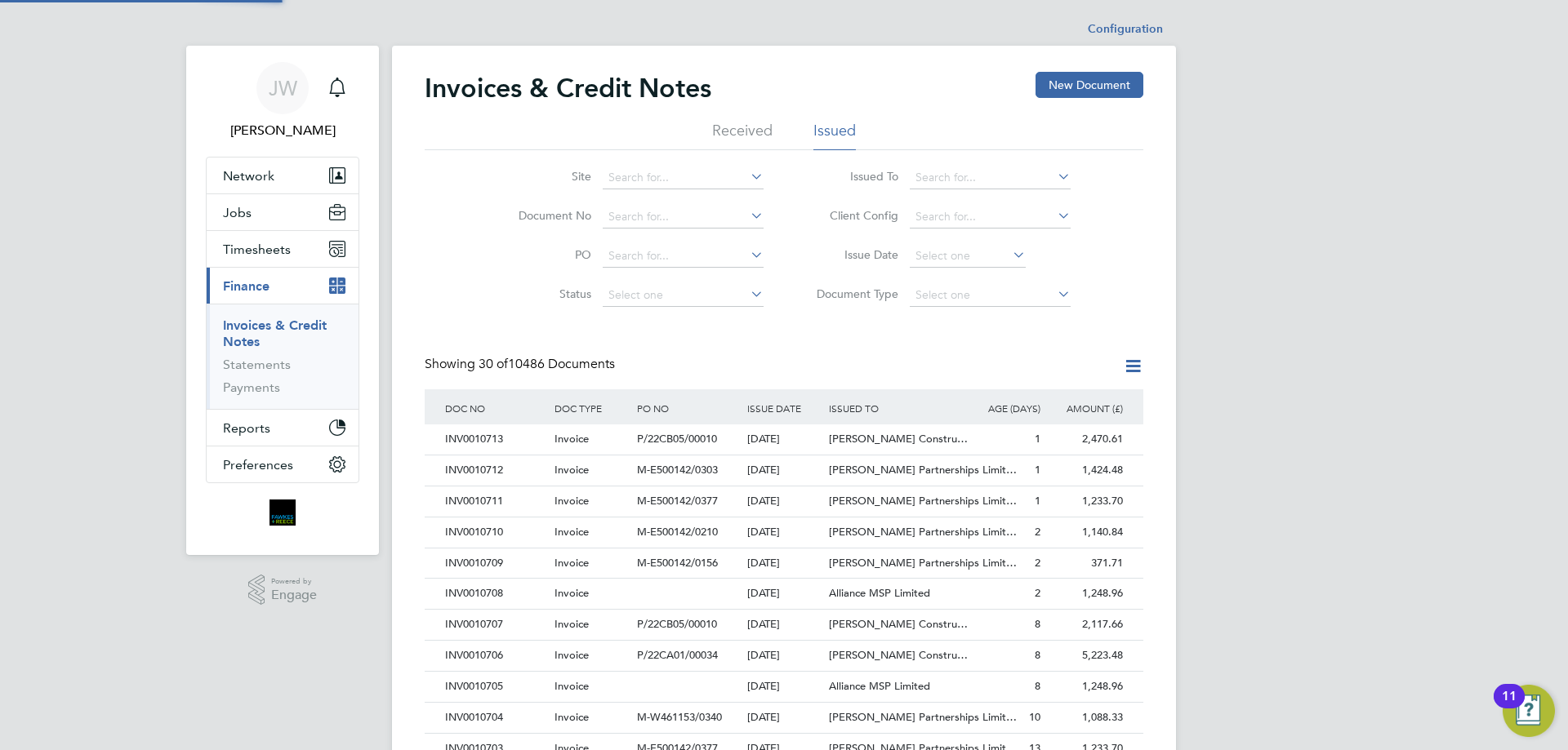
scroll to position [31, 111]
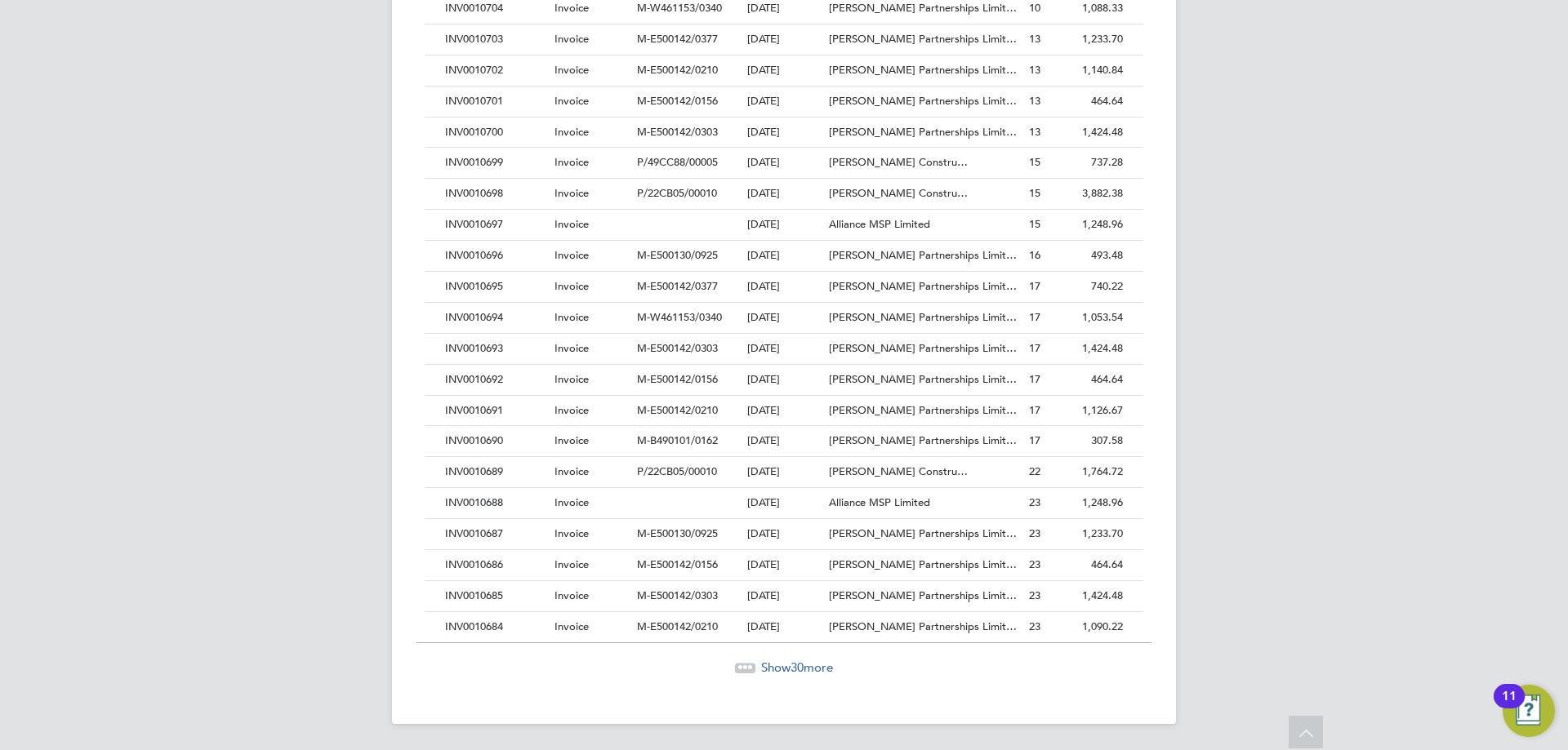
click at [774, 665] on span "Show 30 more" at bounding box center [797, 667] width 72 height 16
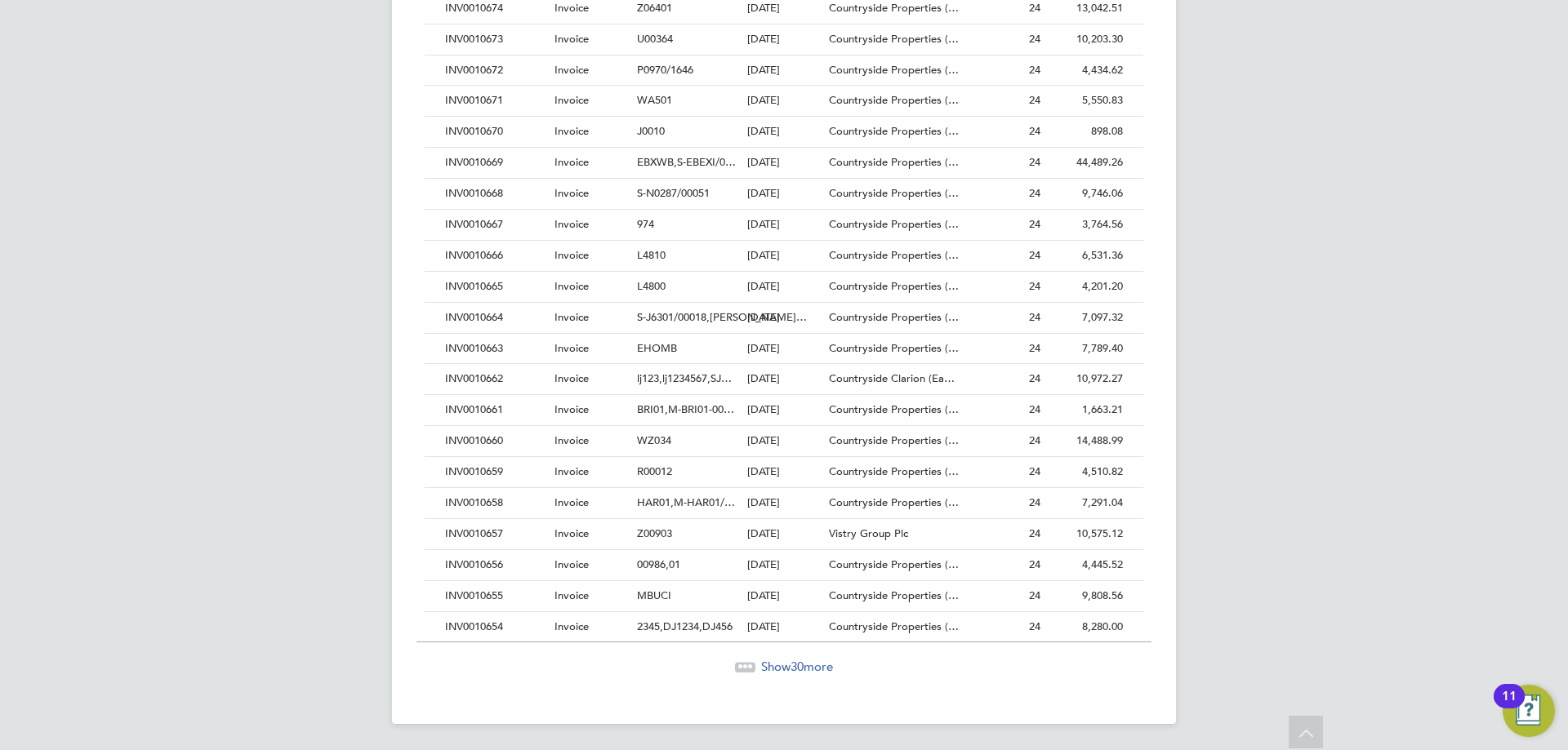
click at [789, 665] on span "Show 30 more" at bounding box center [797, 666] width 72 height 16
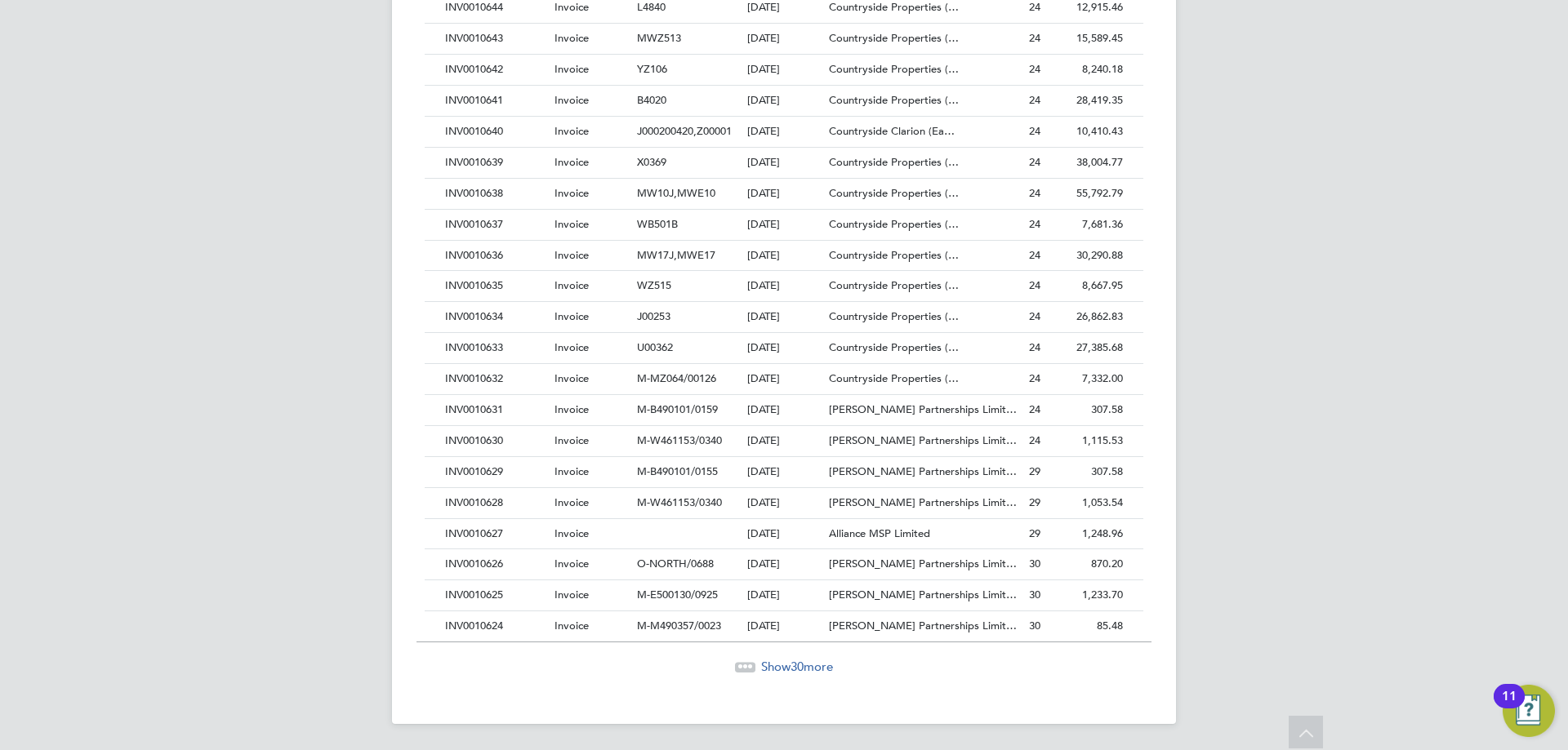
click at [808, 661] on span "Show 30 more" at bounding box center [797, 666] width 72 height 16
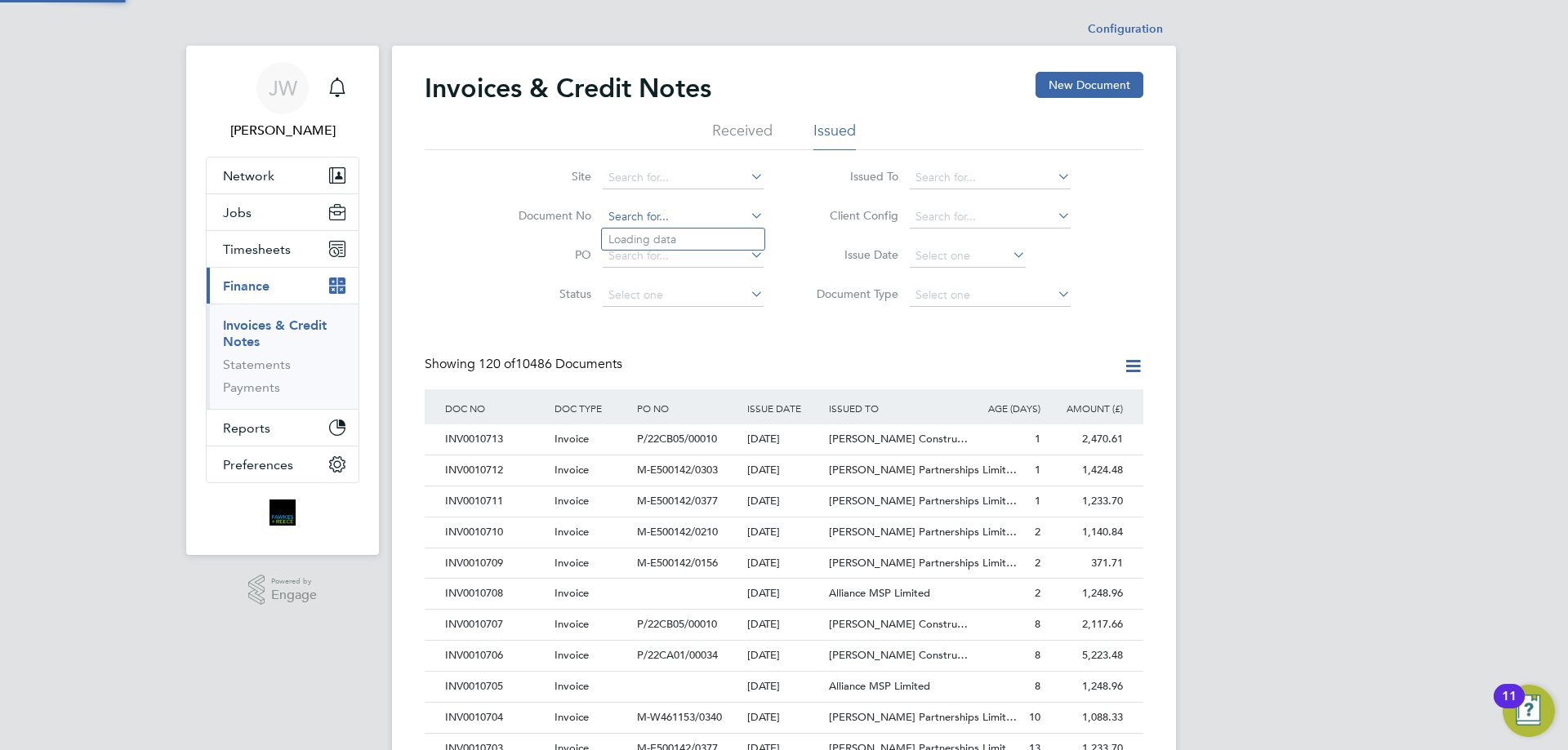
click at [655, 218] on input at bounding box center [683, 217] width 161 height 23
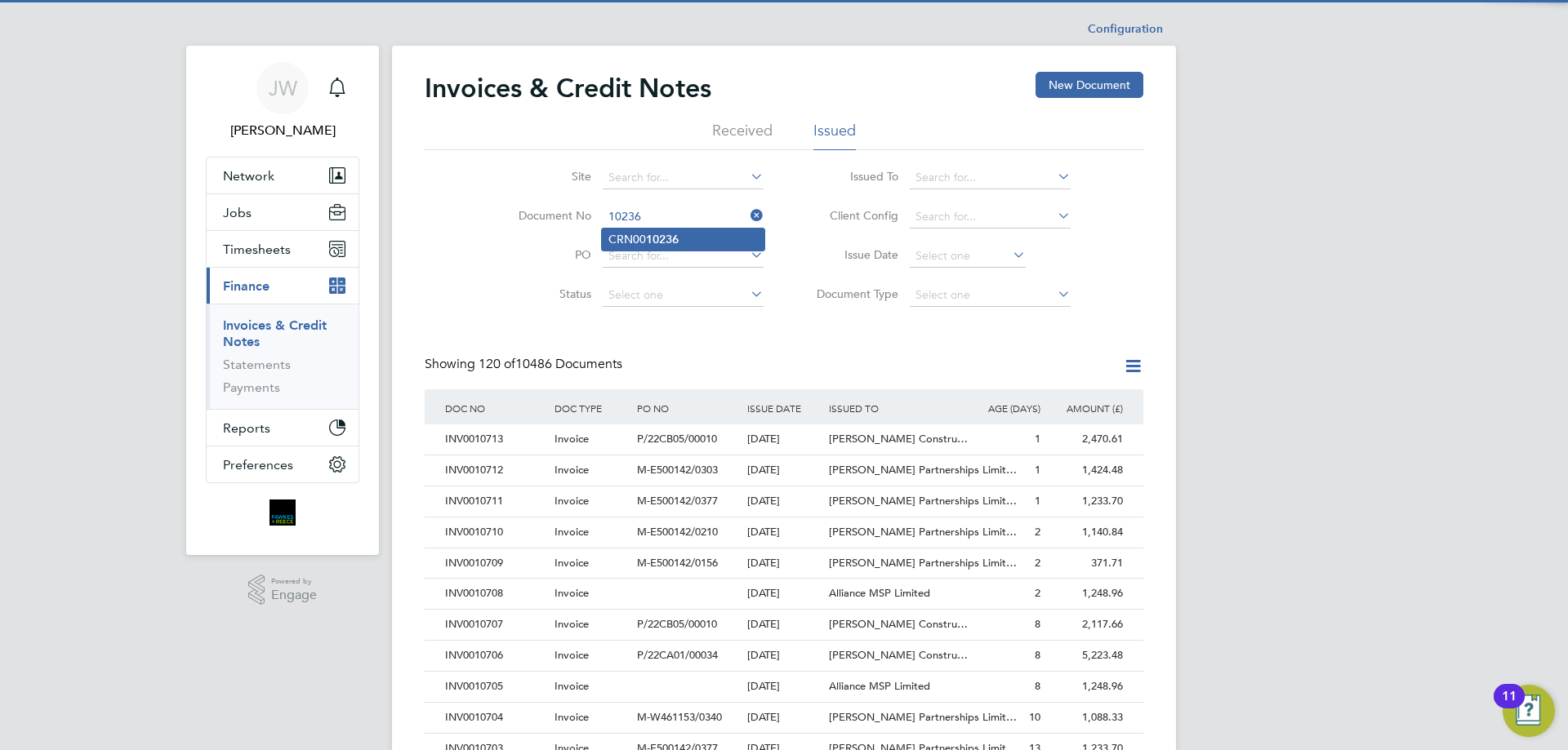
click at [640, 235] on li "CRN00 10236" at bounding box center [683, 240] width 163 height 22
type input "CRN0010236"
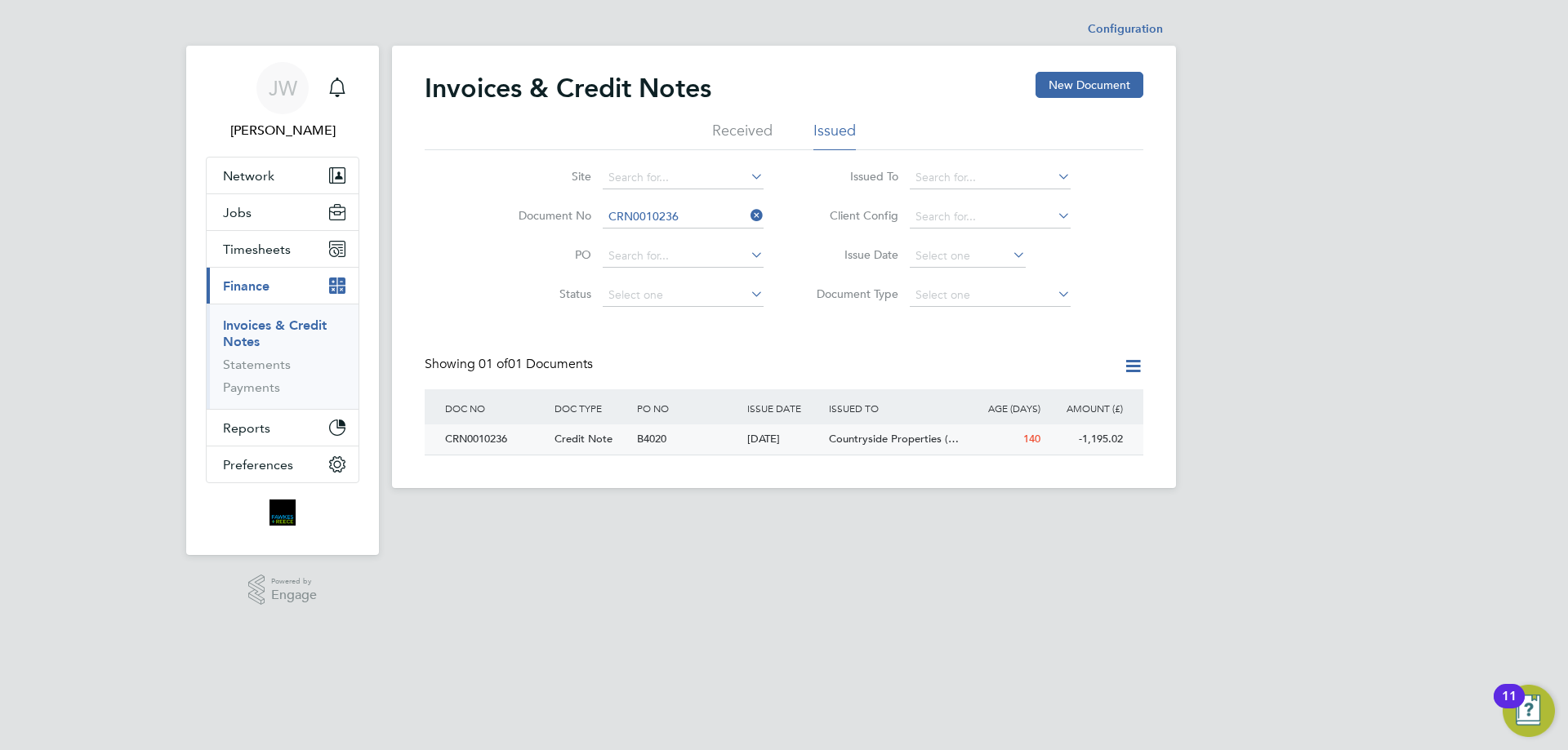
click at [500, 435] on div "CRN0010236" at bounding box center [496, 439] width 109 height 30
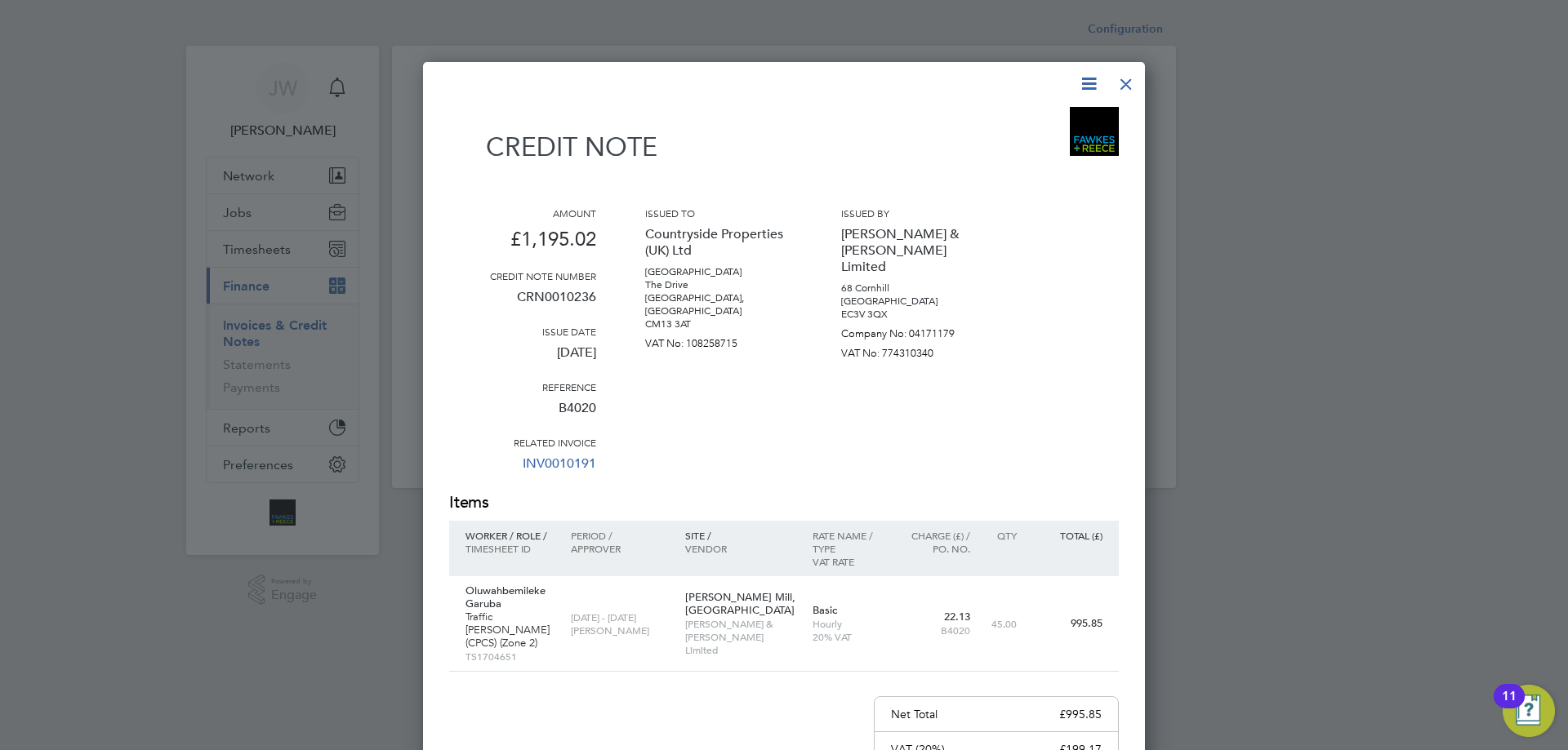
click at [1086, 81] on icon at bounding box center [1089, 84] width 21 height 21
click at [1010, 122] on li "Download Credit Note" at bounding box center [1027, 123] width 138 height 23
click at [1131, 79] on div at bounding box center [1126, 80] width 29 height 29
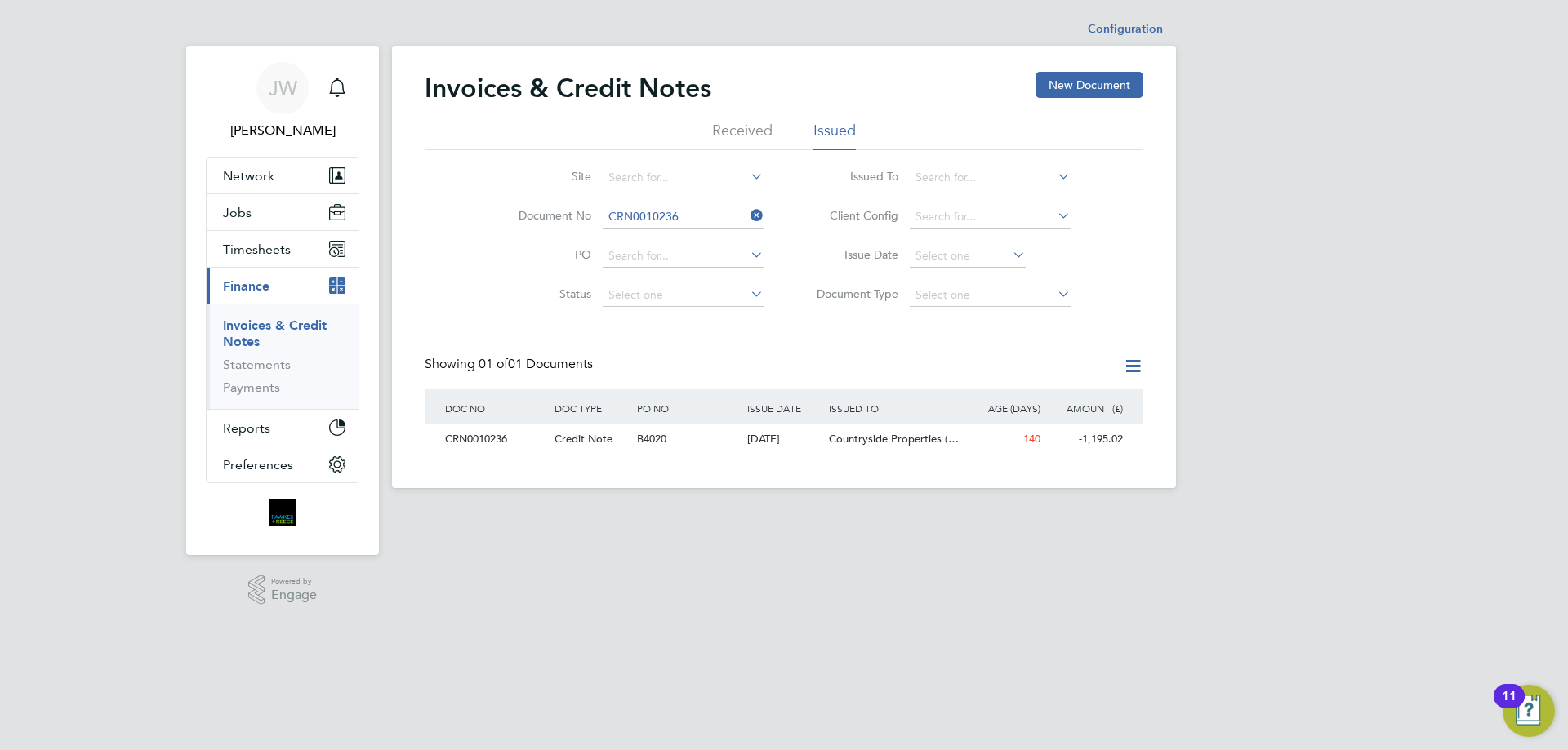
click at [747, 218] on icon at bounding box center [747, 215] width 0 height 23
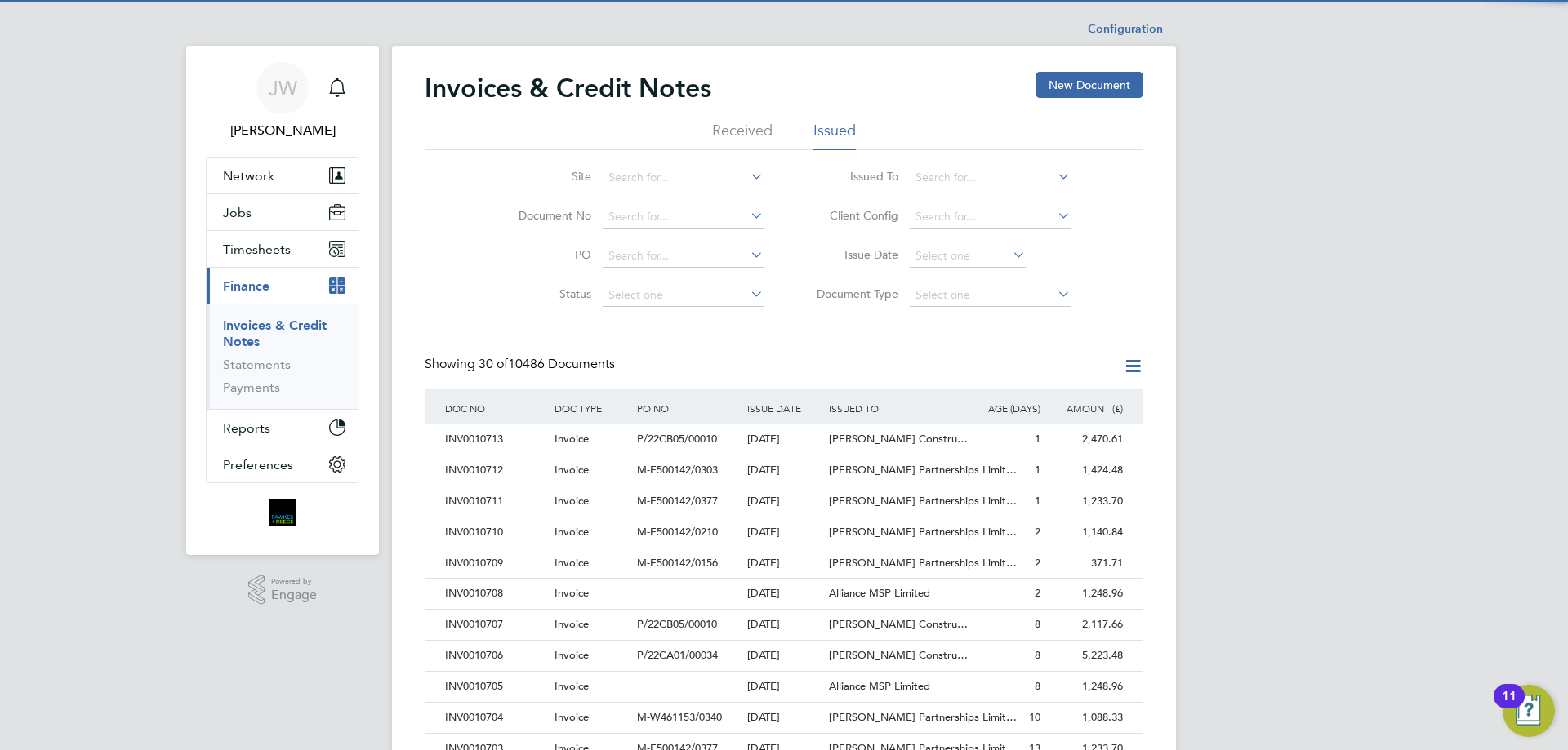
scroll to position [31, 111]
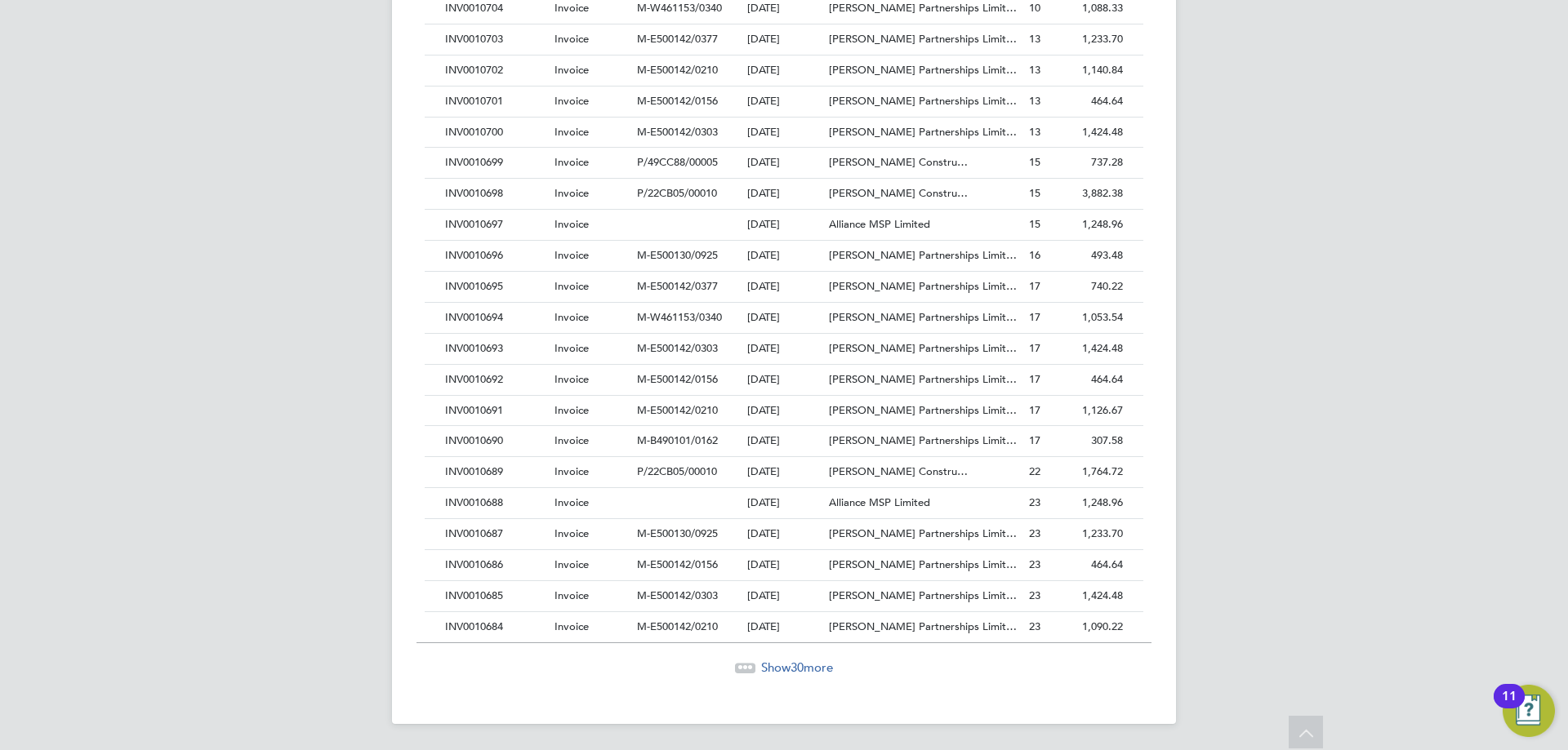
click at [802, 662] on span "30" at bounding box center [798, 667] width 13 height 16
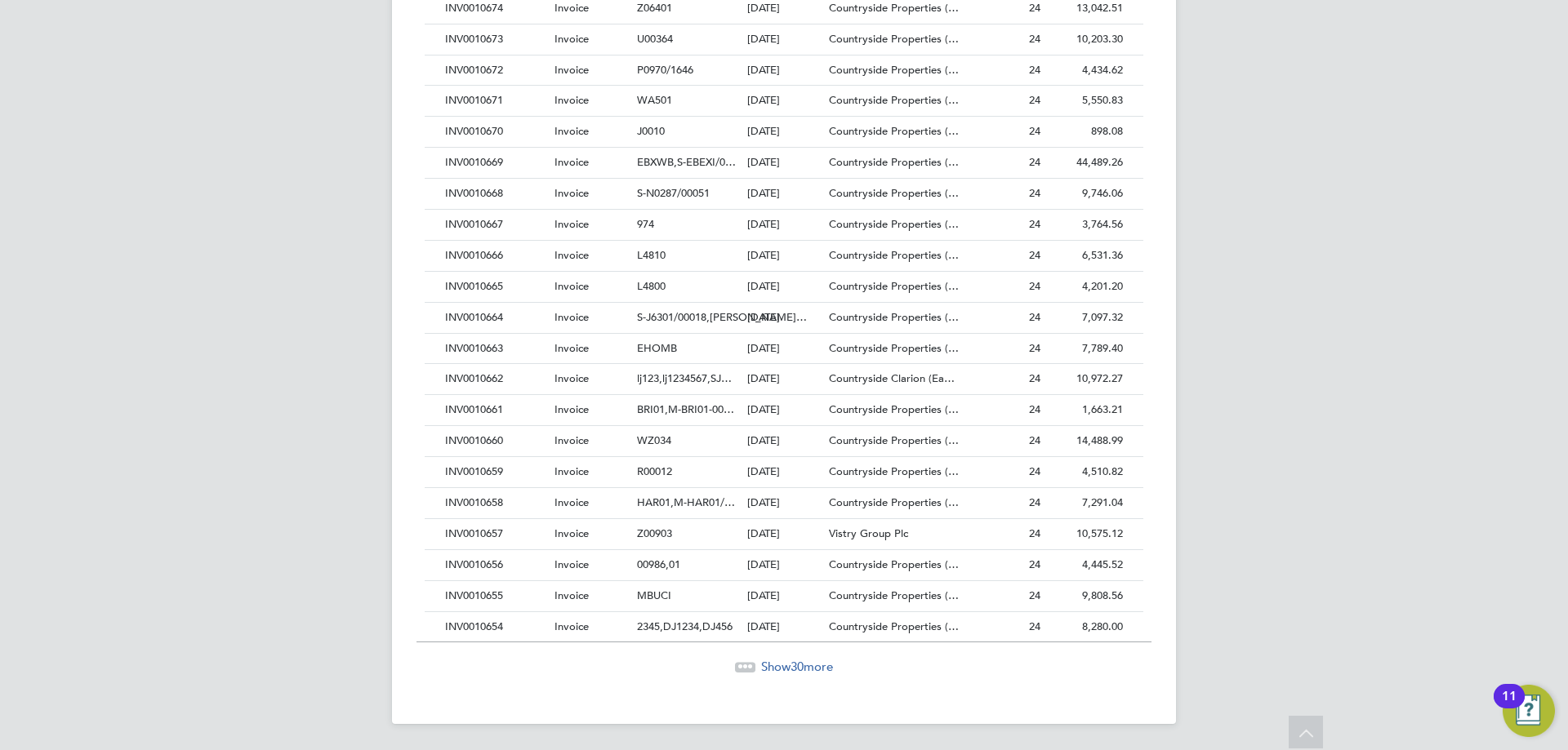
click at [805, 669] on span "Show 30 more" at bounding box center [797, 666] width 72 height 16
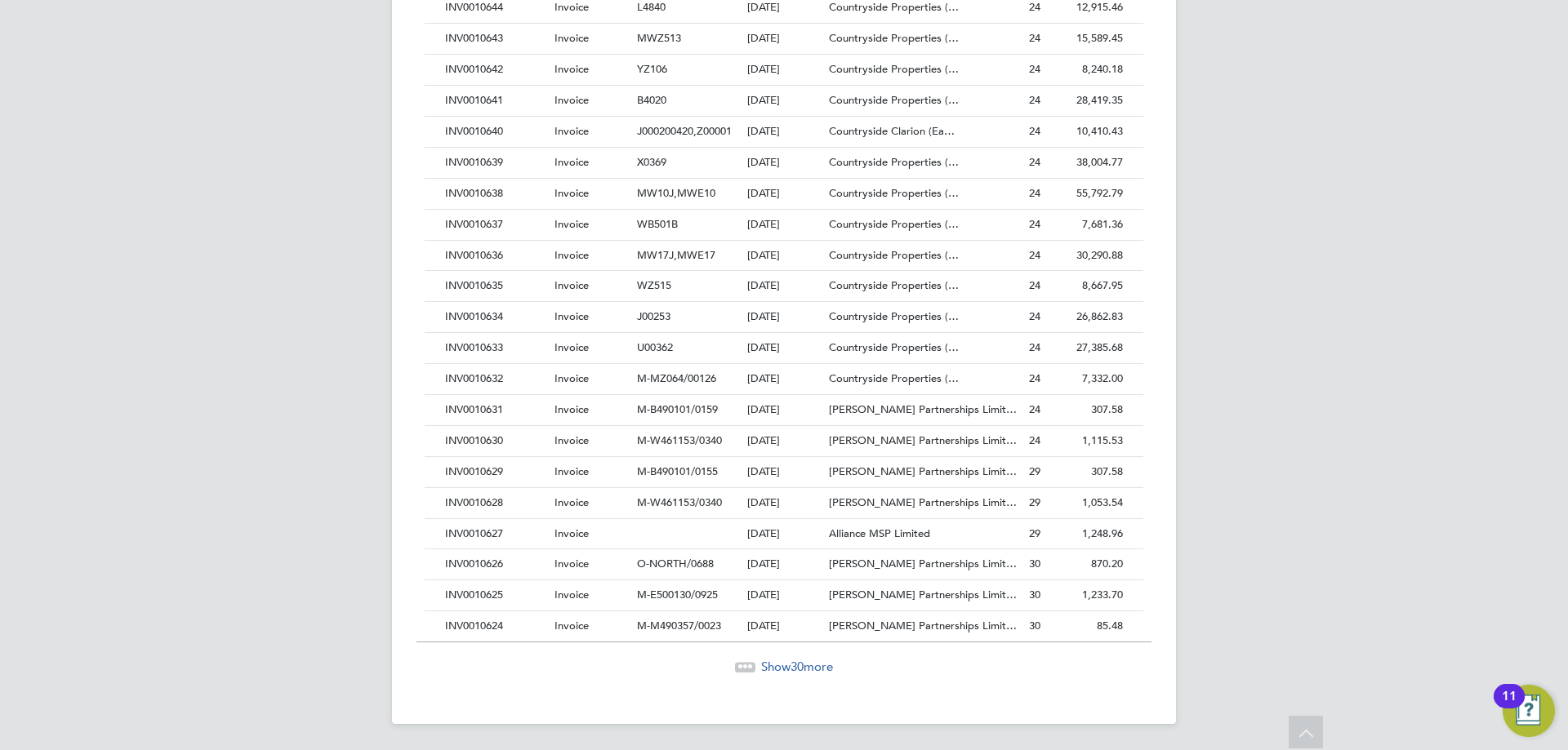
click at [788, 669] on span "Show 30 more" at bounding box center [797, 666] width 72 height 16
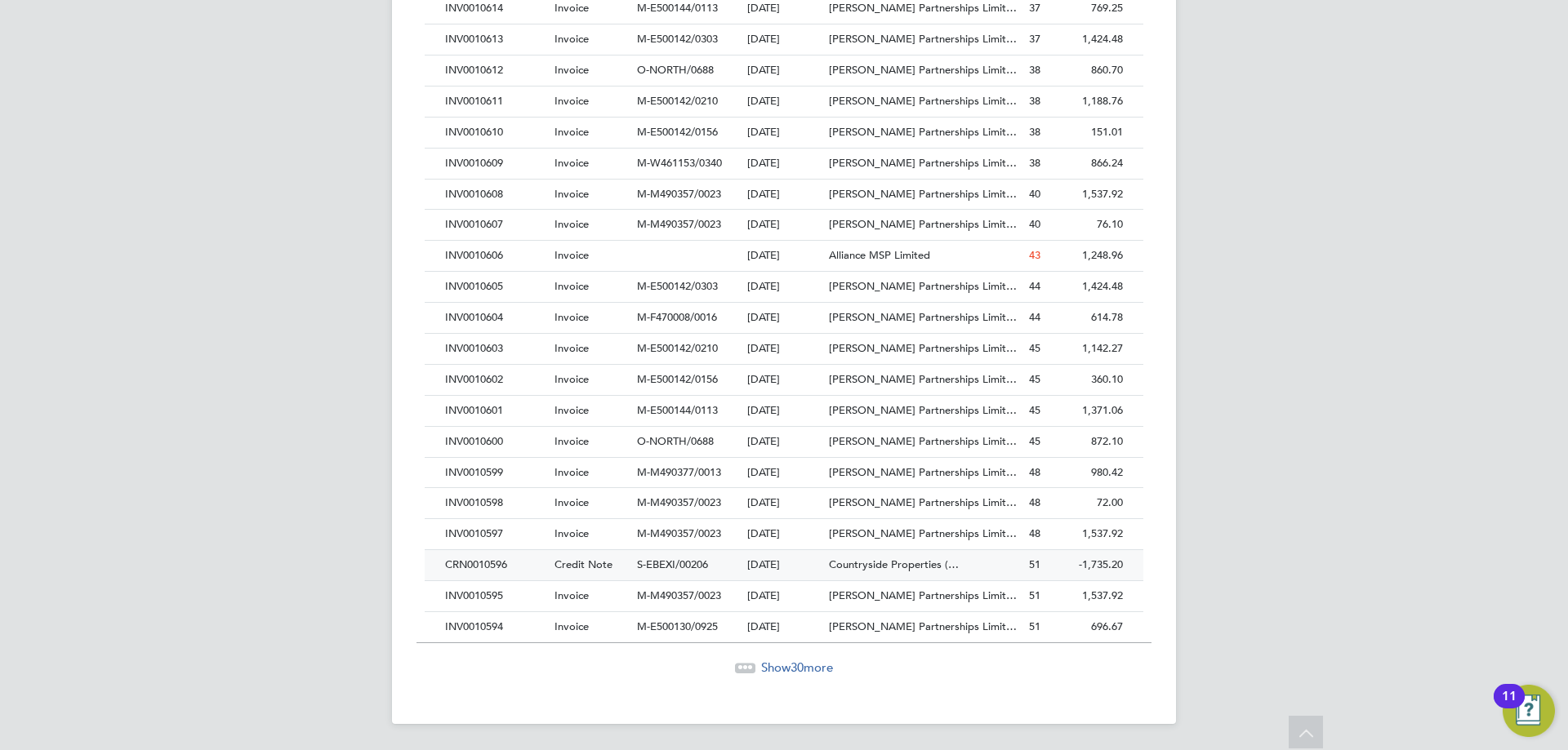
click at [673, 564] on span "S-EBEXI/00206" at bounding box center [672, 564] width 71 height 14
